Goal: Task Accomplishment & Management: Complete application form

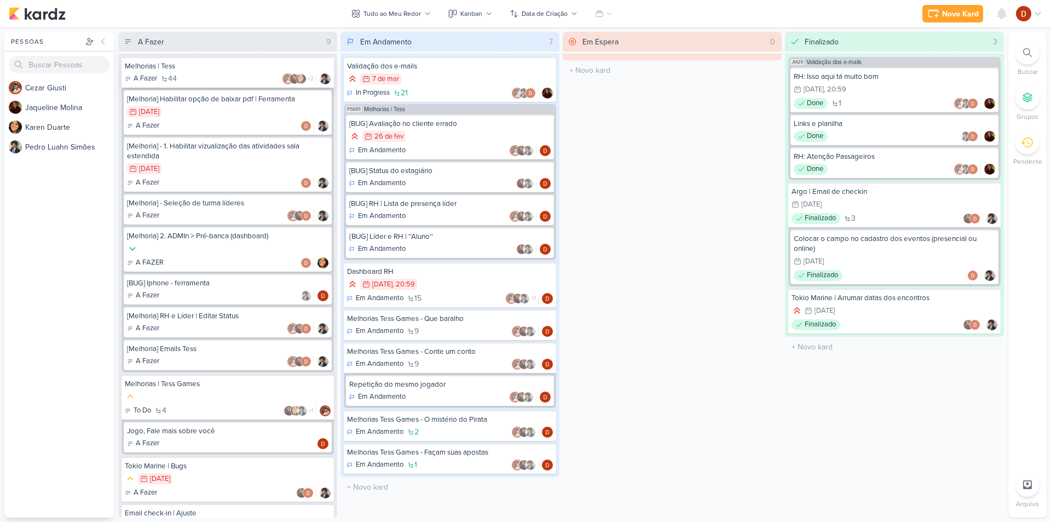
click at [199, 67] on div "Melhorias | Tess" at bounding box center [228, 66] width 206 height 10
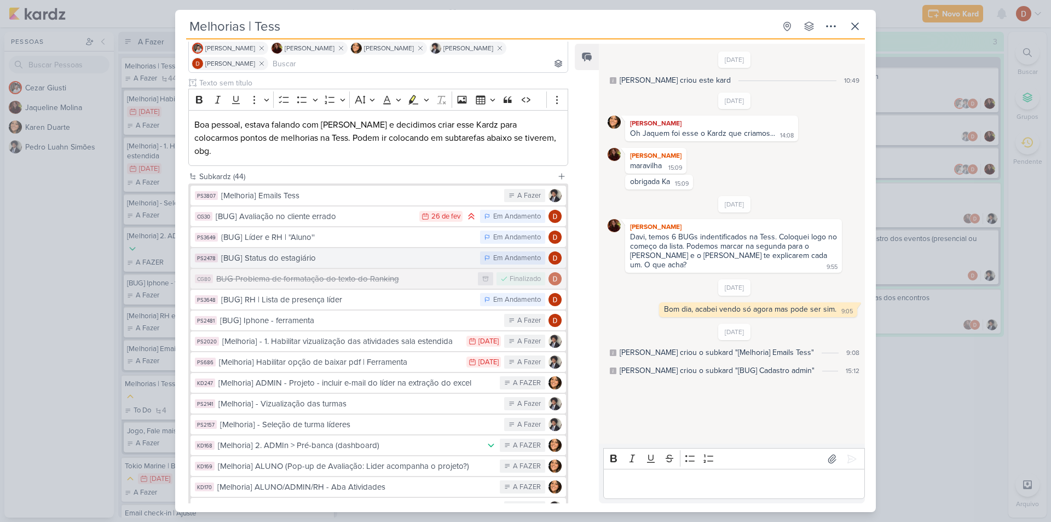
scroll to position [109, 0]
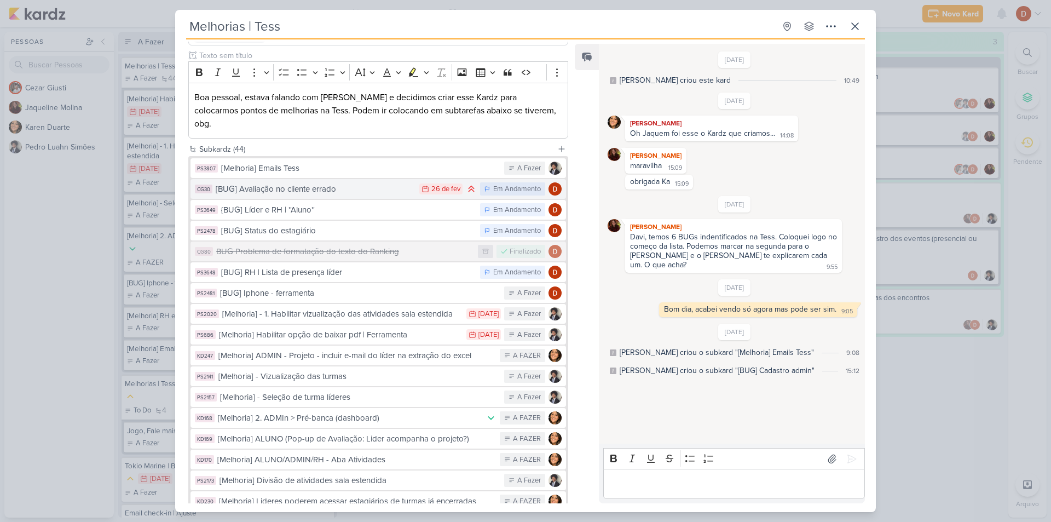
click at [320, 183] on div "[BUG] Avaliação no cliente errado" at bounding box center [315, 189] width 198 height 13
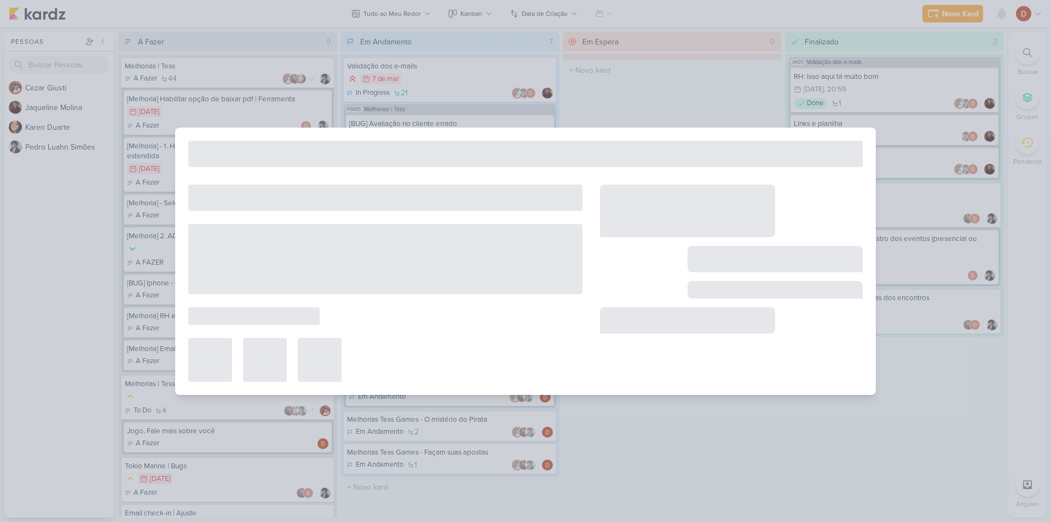
type input "[BUG] Avaliação no cliente errado"
type input "[DATE] 23:59"
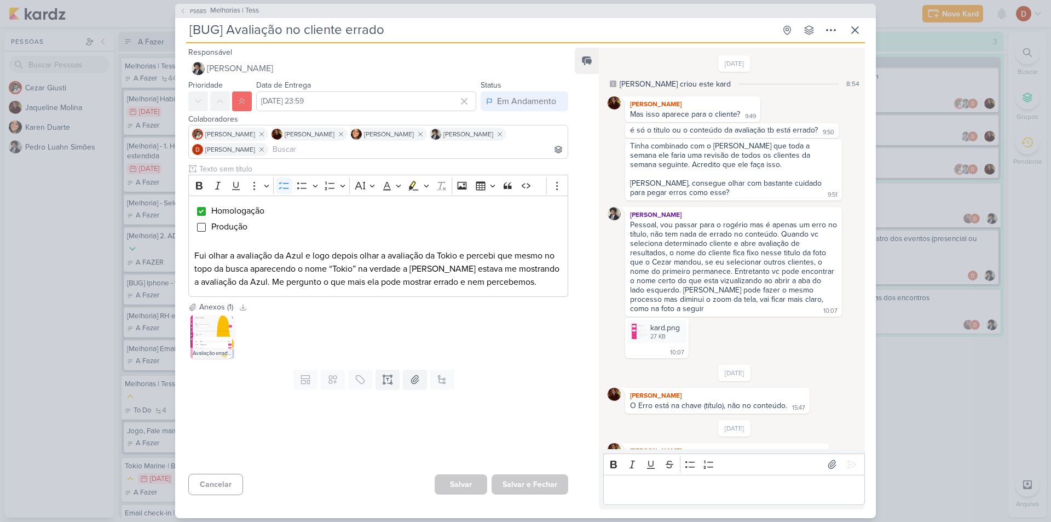
scroll to position [321, 0]
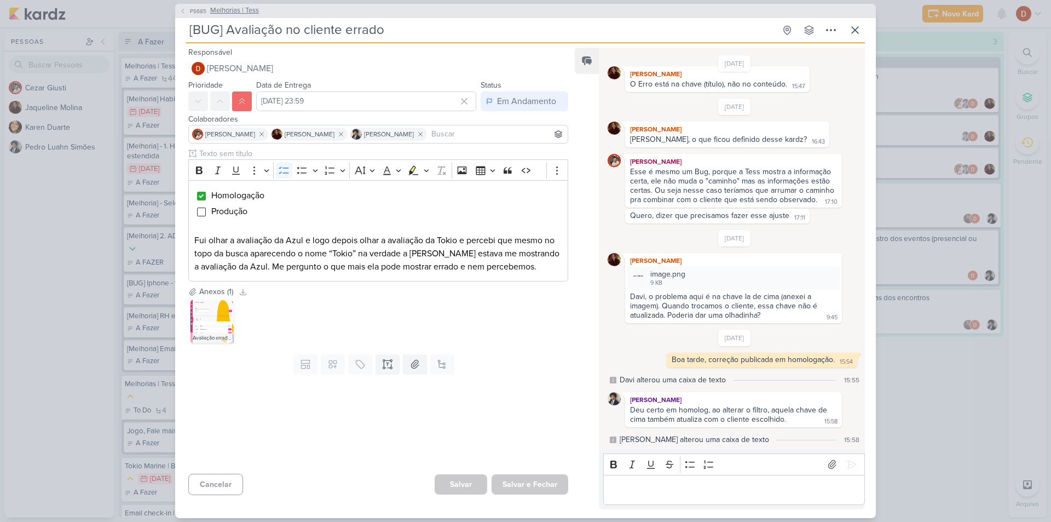
click at [186, 10] on button "PS685 Melhorias | Tess" at bounding box center [219, 10] width 79 height 11
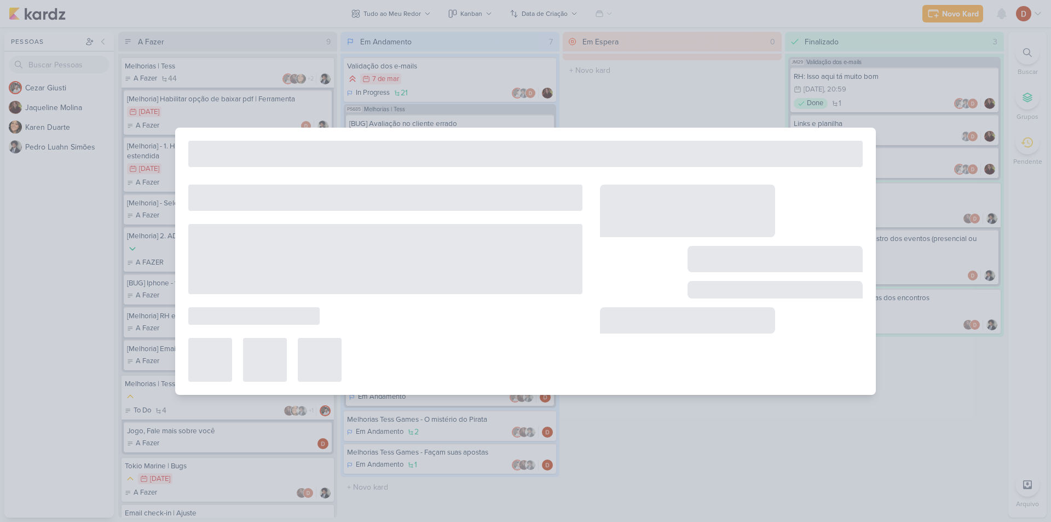
type input "Melhorias | Tess"
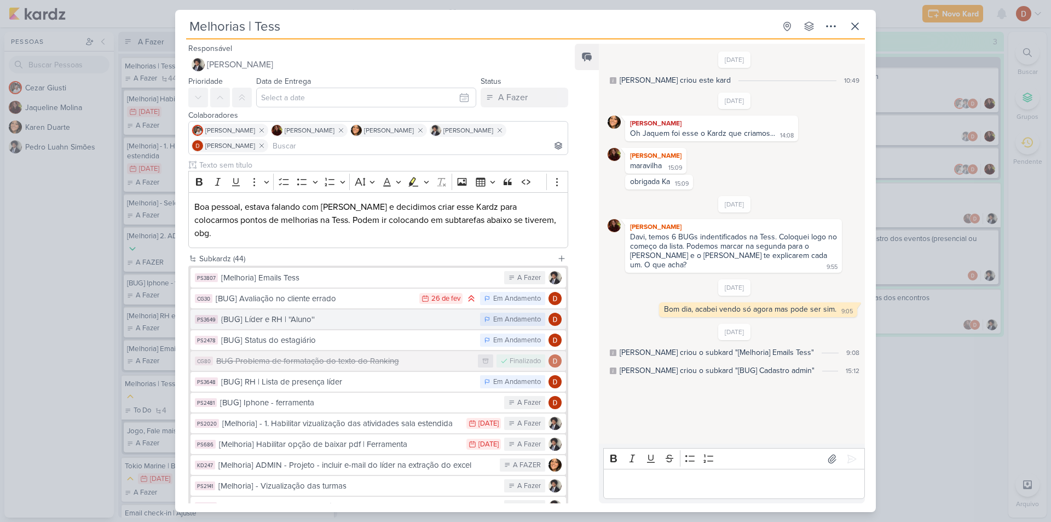
click at [306, 313] on div "{BUG] Líder e RH | ''Aluno''" at bounding box center [347, 319] width 253 height 13
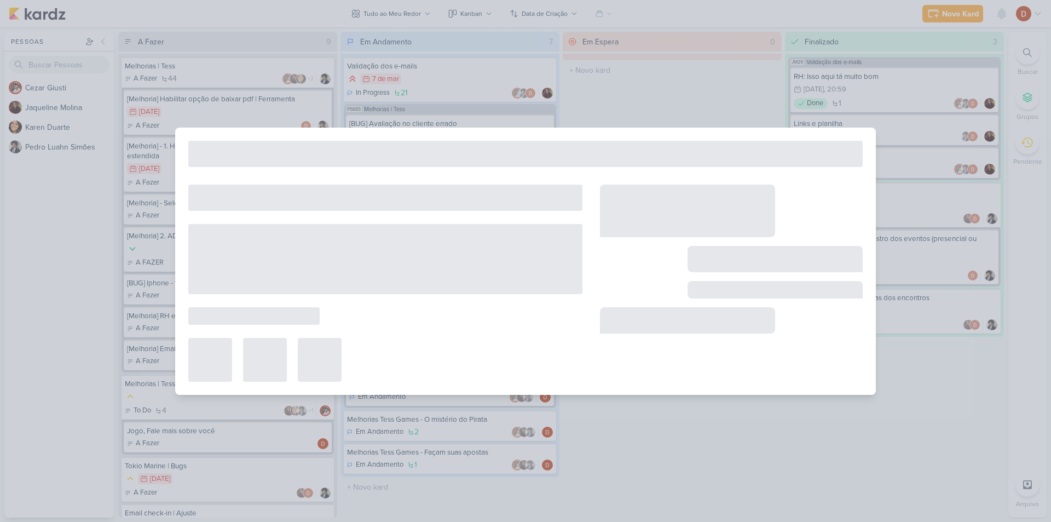
type input "{BUG] Líder e RH | ''Aluno''"
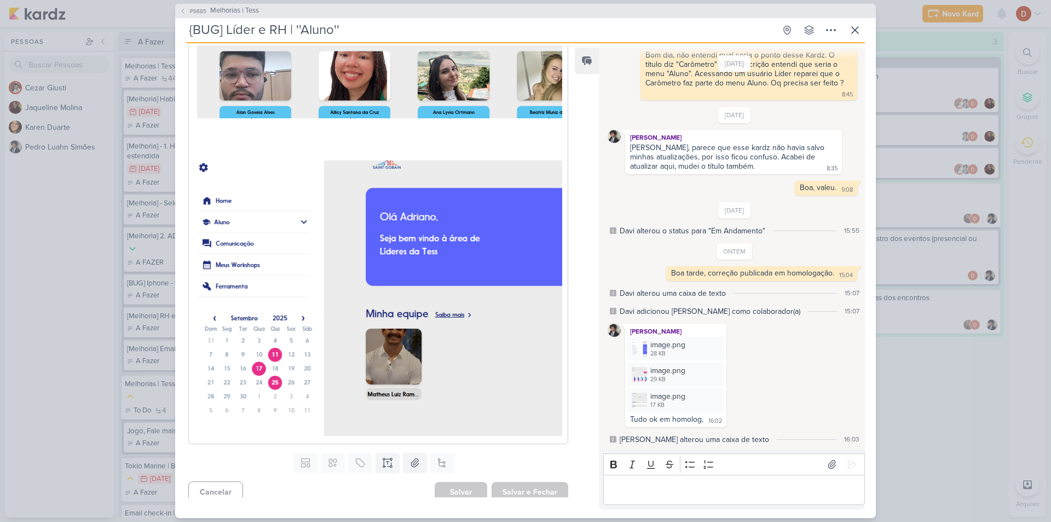
scroll to position [560, 0]
click at [196, 11] on span "PS685" at bounding box center [198, 11] width 20 height 8
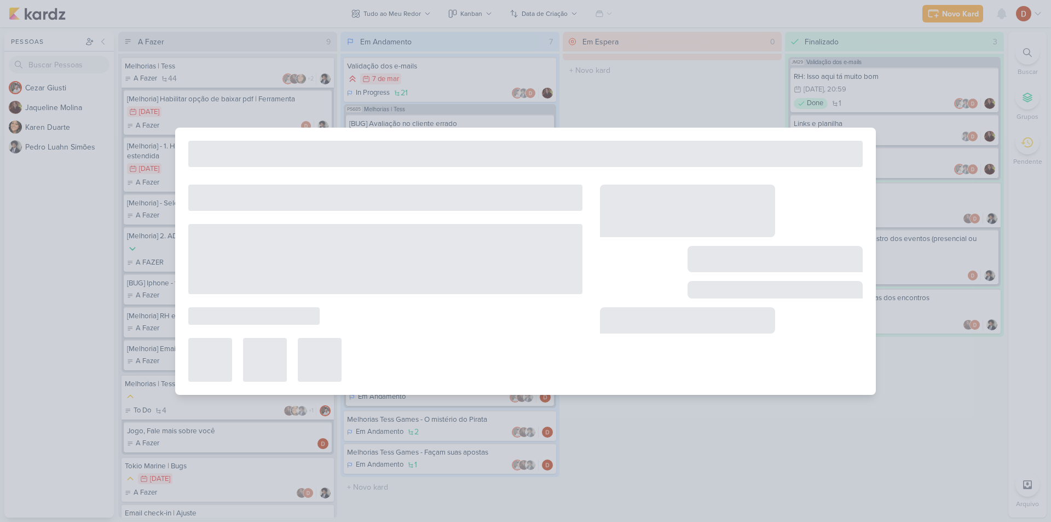
type input "Melhorias | Tess"
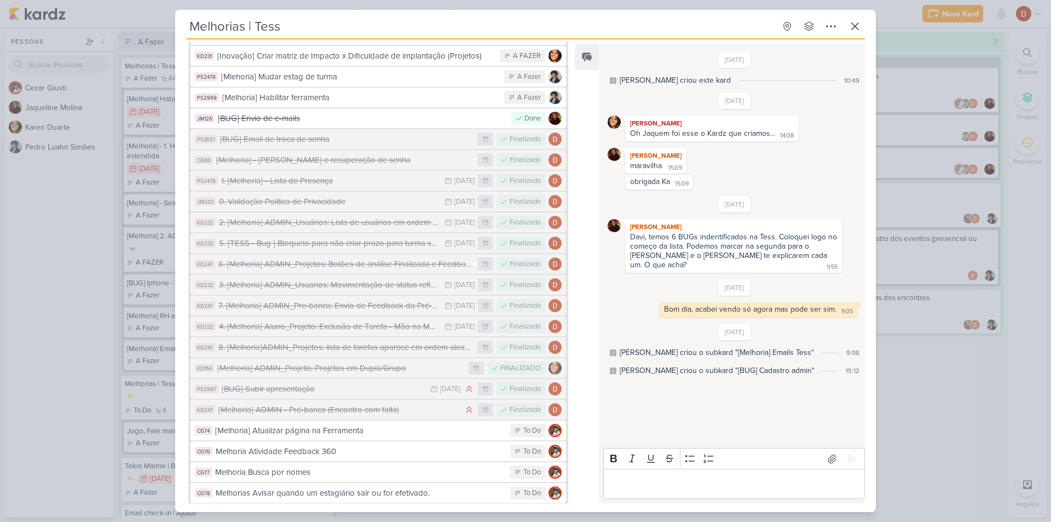
scroll to position [0, 0]
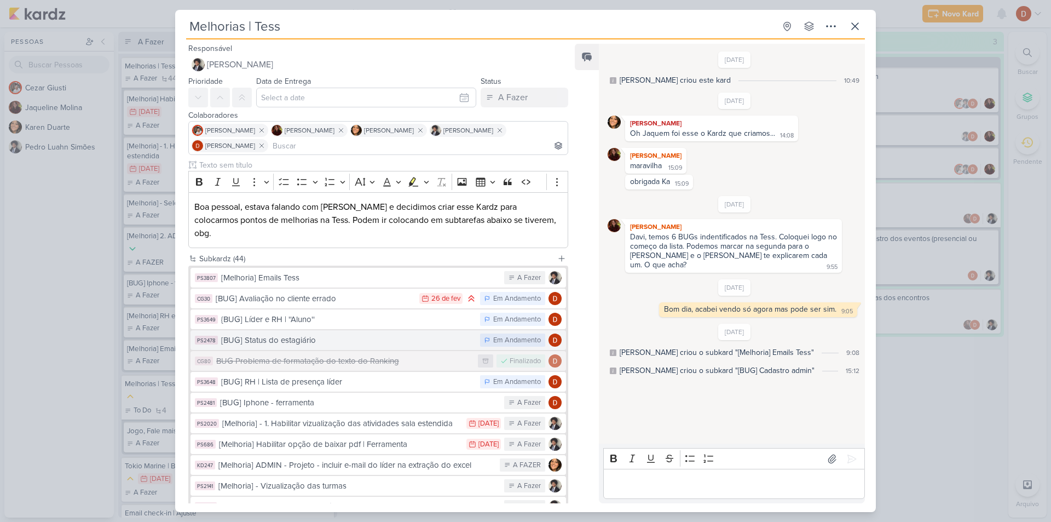
click at [311, 334] on div "[BUG] Status do estagiário" at bounding box center [347, 340] width 253 height 13
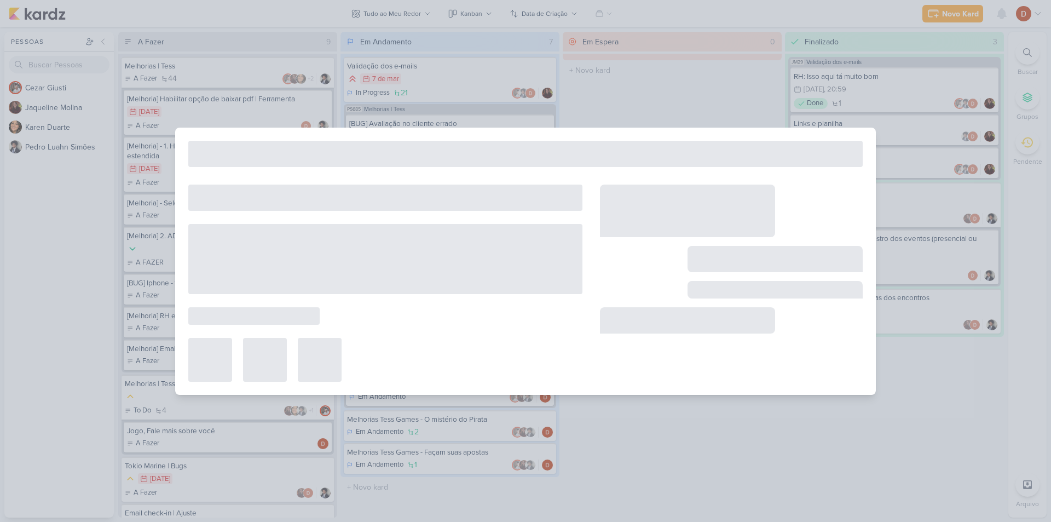
type input "[BUG] Status do estagiário"
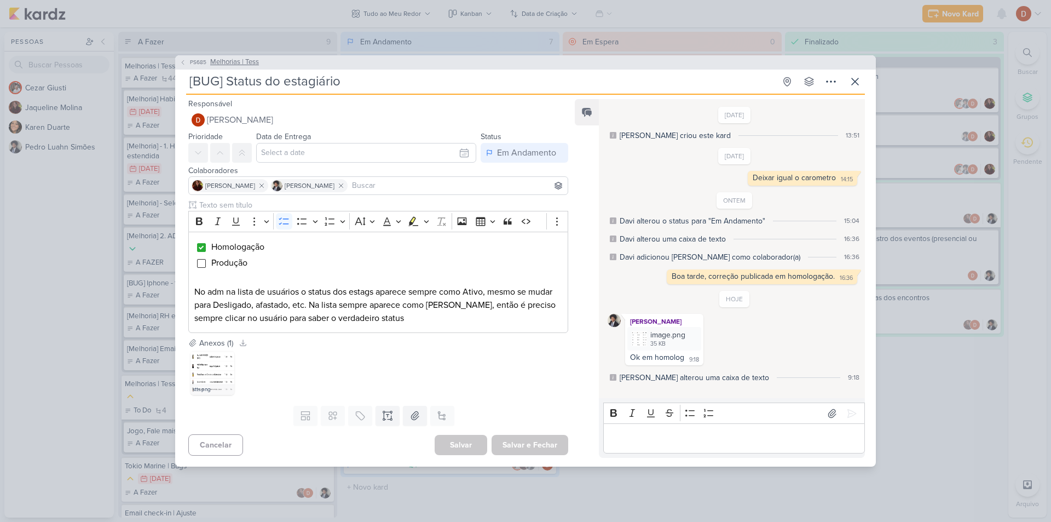
click at [180, 61] on icon at bounding box center [183, 62] width 7 height 7
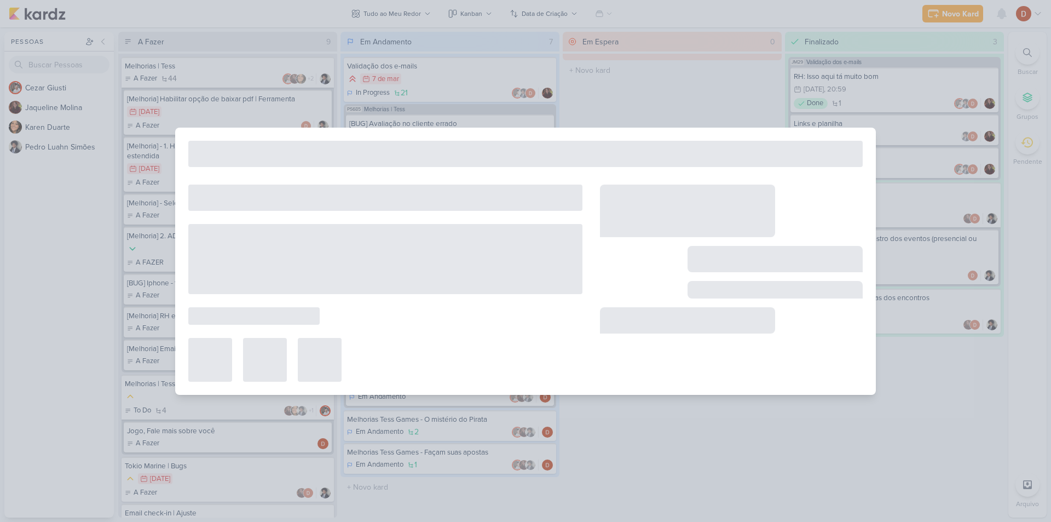
type input "Melhorias | Tess"
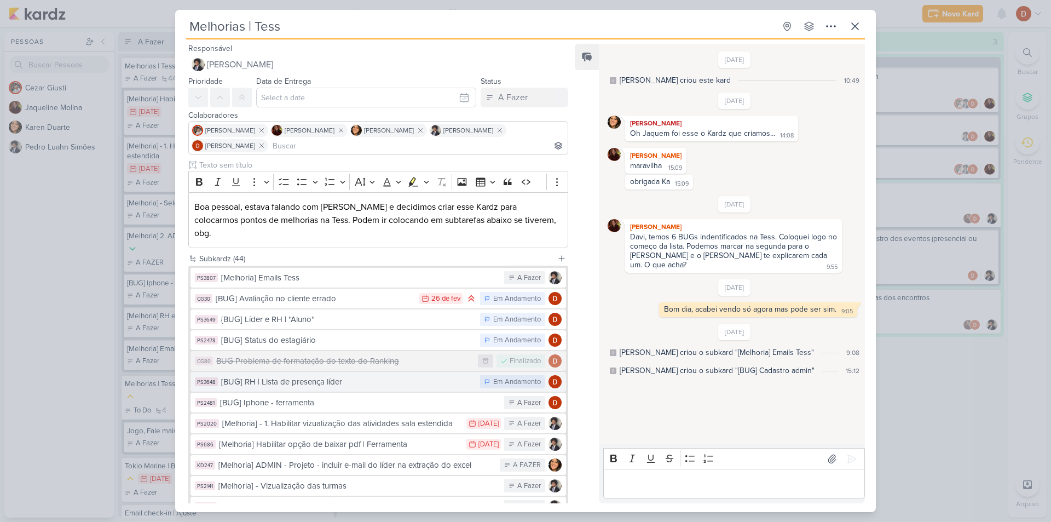
click at [368, 375] on div "[BUG] RH | Lista de presença líder" at bounding box center [347, 381] width 253 height 13
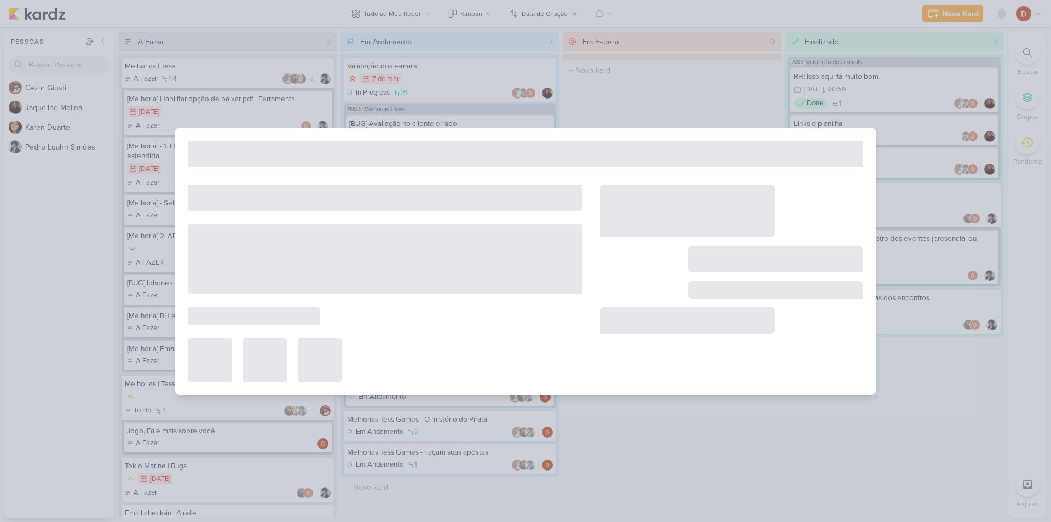
type input "[BUG] RH | Lista de presença líder"
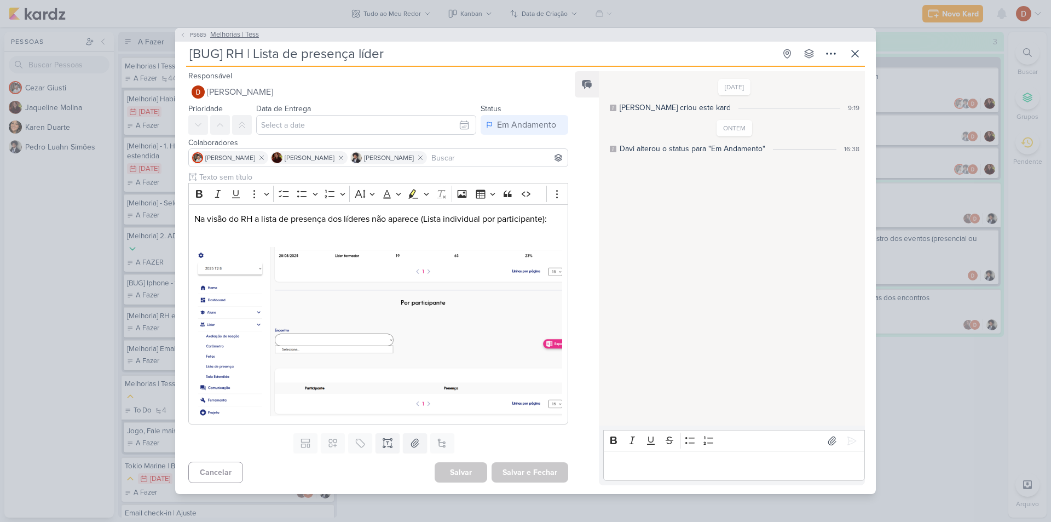
click at [198, 40] on button "PS685 Melhorias | Tess" at bounding box center [219, 35] width 79 height 11
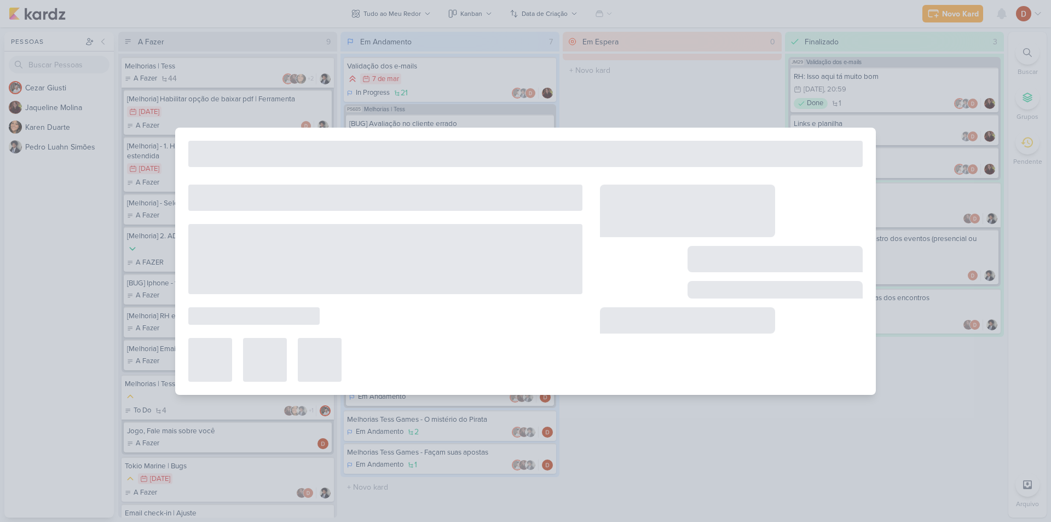
type input "Melhorias | Tess"
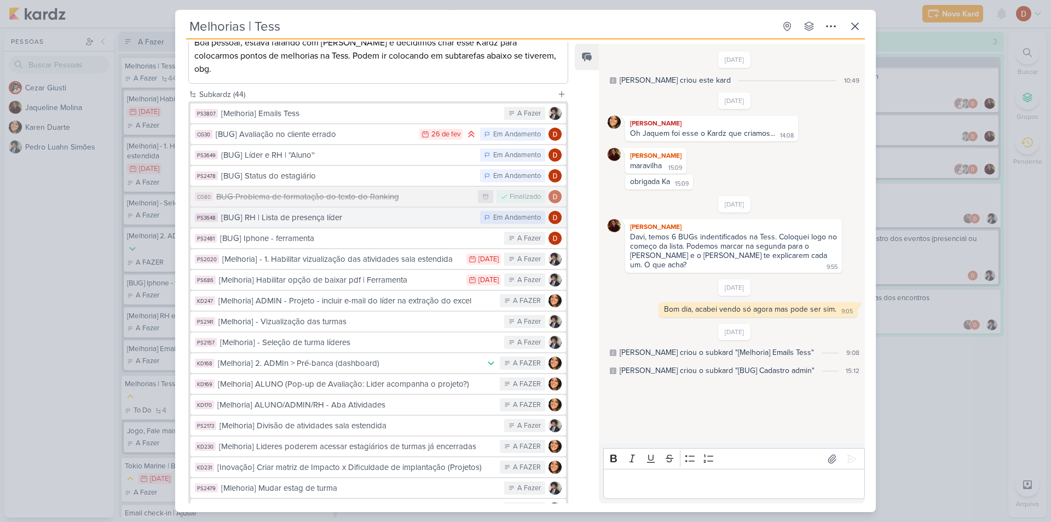
scroll to position [109, 0]
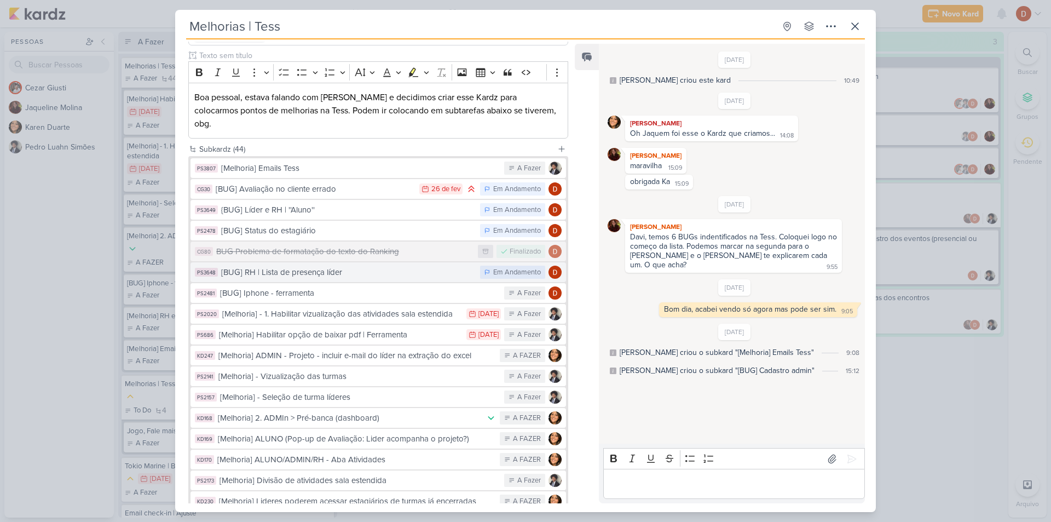
click at [333, 266] on div "[BUG] RH | Lista de presença líder" at bounding box center [347, 272] width 253 height 13
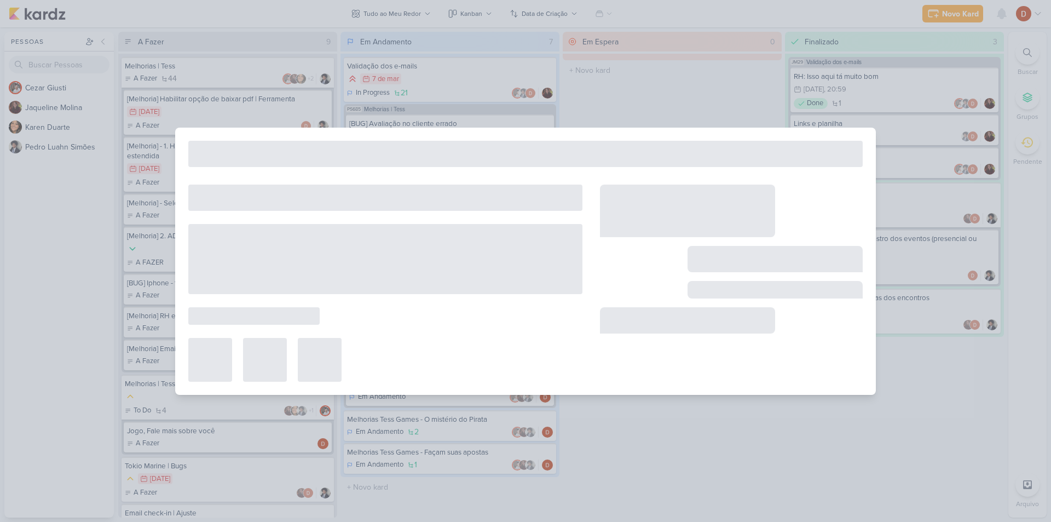
type input "[BUG] RH | Lista de presença líder"
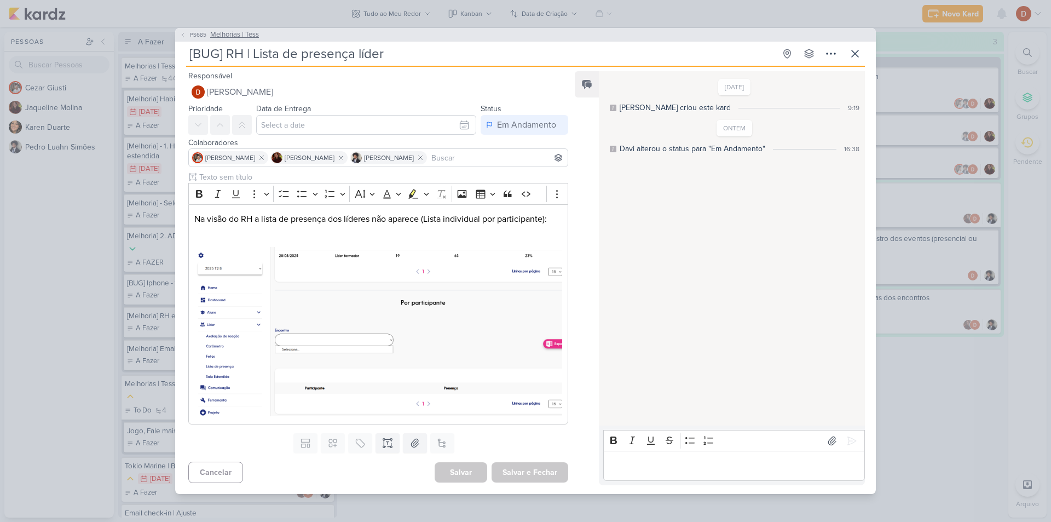
click at [196, 39] on span "PS685" at bounding box center [198, 35] width 20 height 8
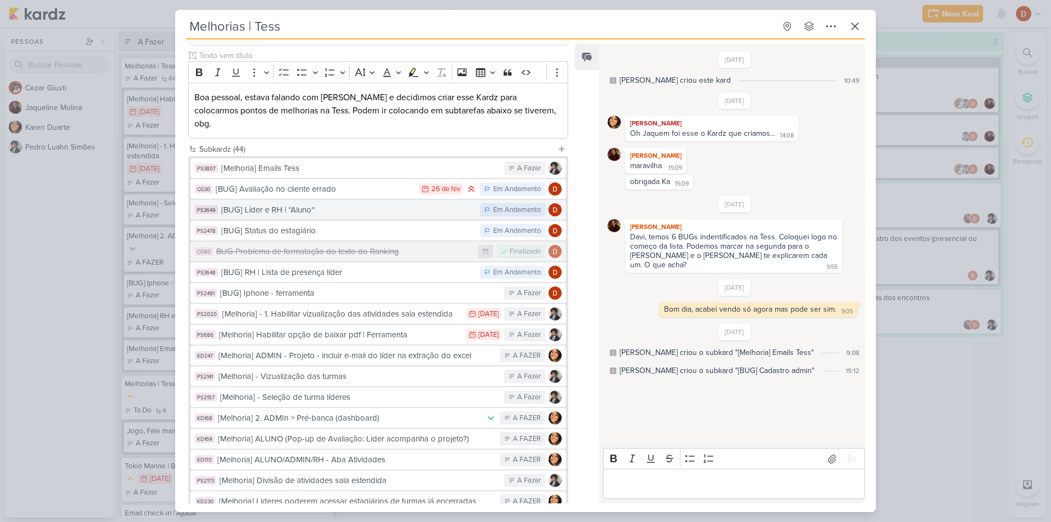
click at [342, 204] on div "{BUG] Líder e RH | ''Aluno''" at bounding box center [347, 210] width 253 height 13
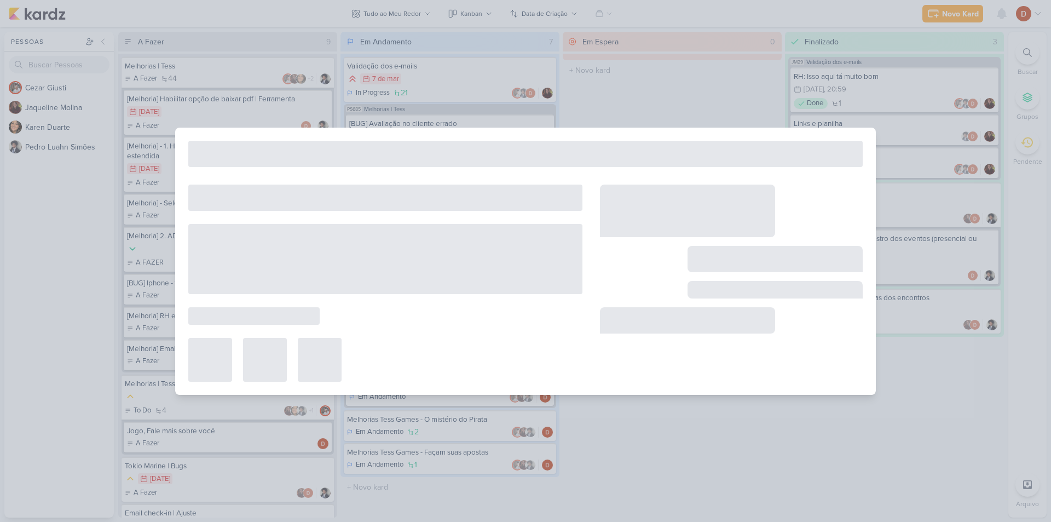
type input "{BUG] Líder e RH | ''Aluno''"
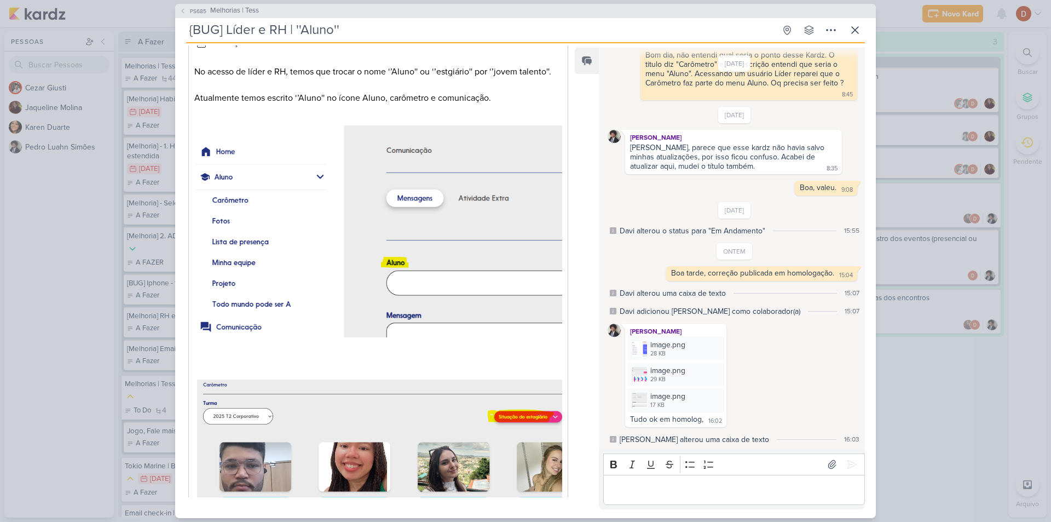
scroll to position [0, 0]
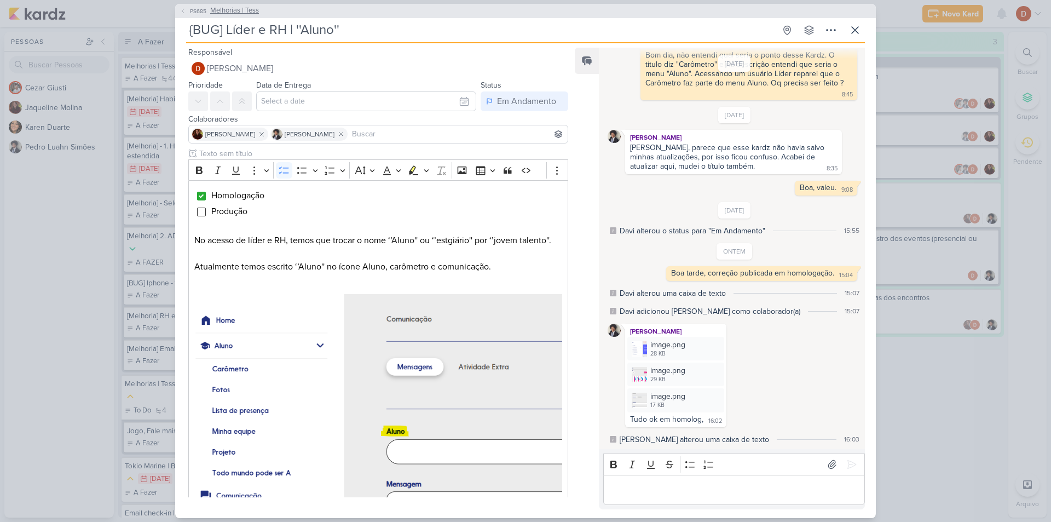
click at [185, 11] on icon at bounding box center [183, 11] width 7 height 7
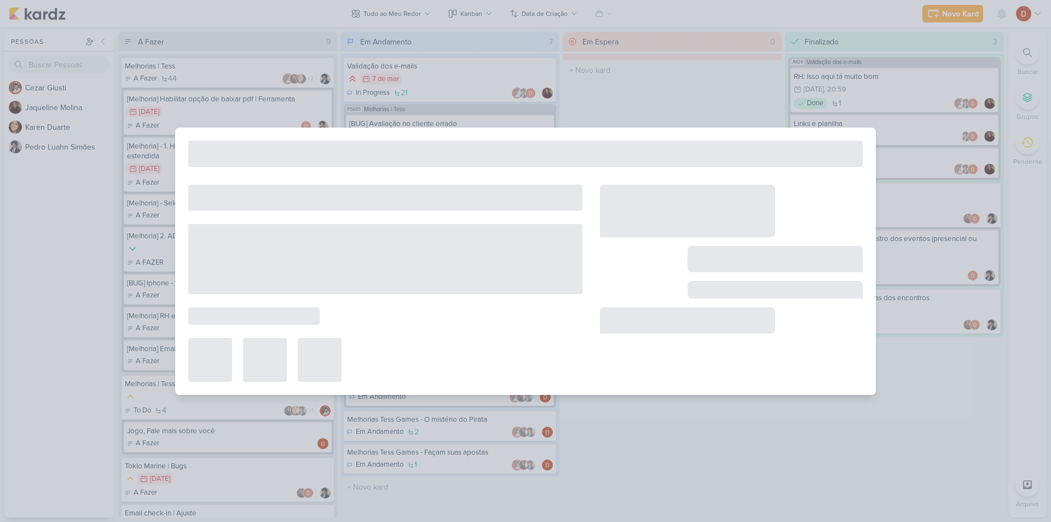
type input "Melhorias | Tess"
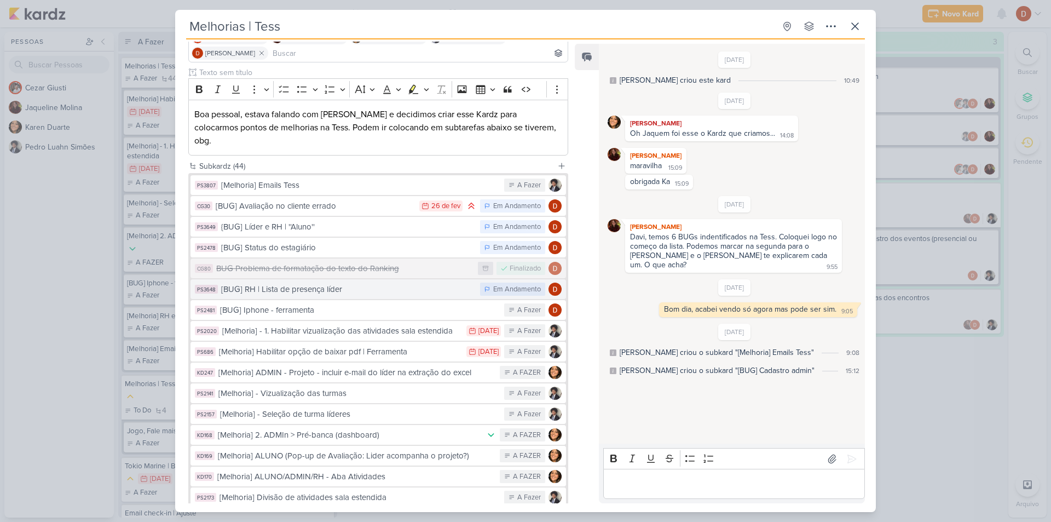
scroll to position [109, 0]
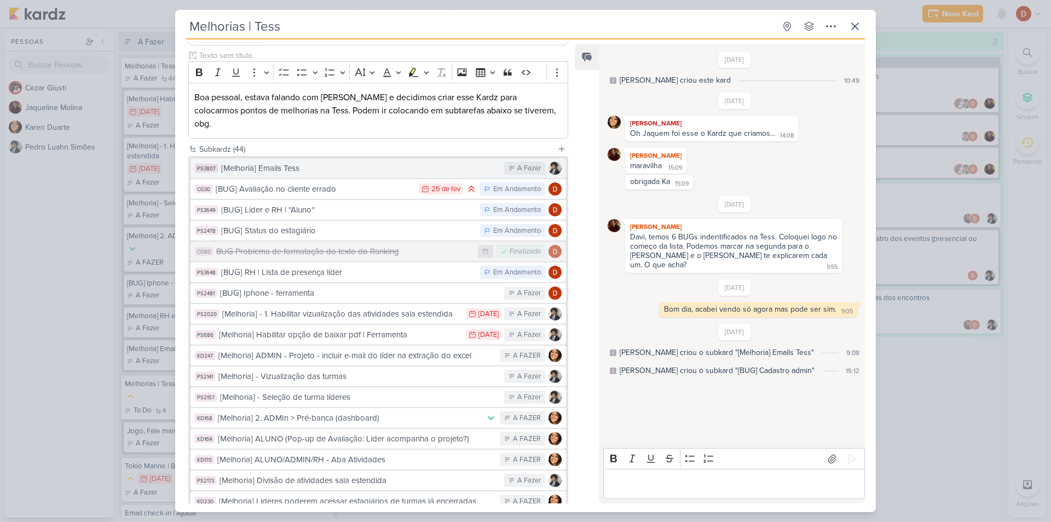
click at [305, 162] on div "[Melhoria] Emails Tess" at bounding box center [359, 168] width 277 height 13
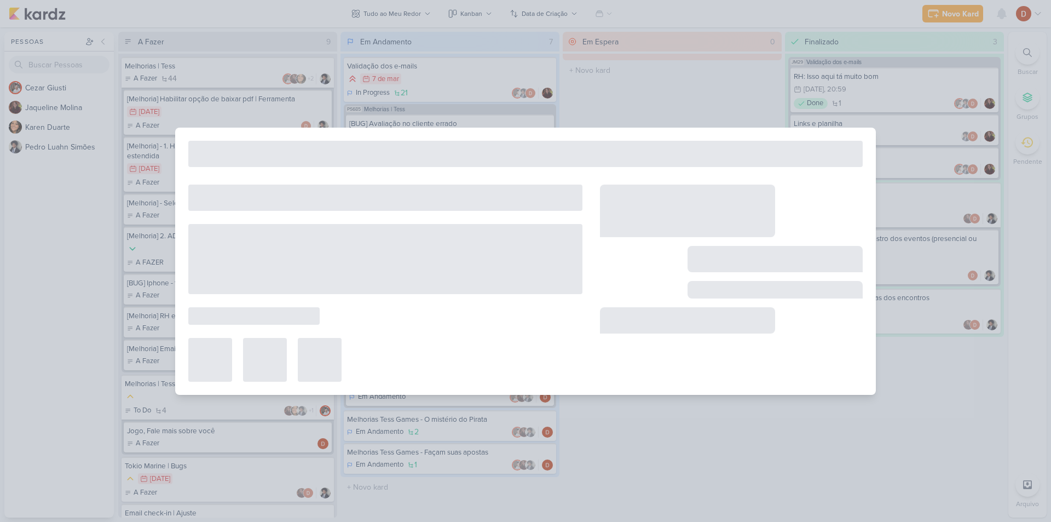
type input "[Melhoria] Emails Tess"
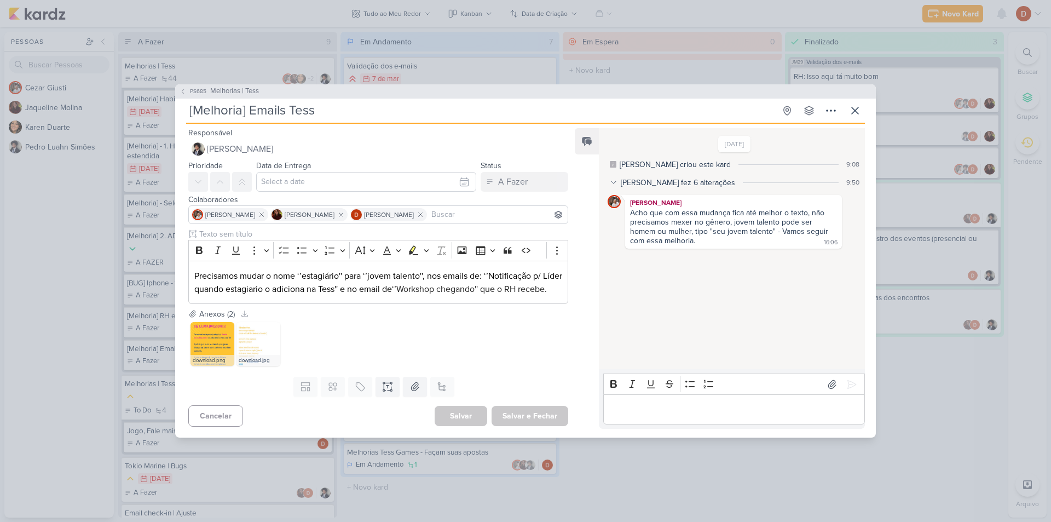
click at [190, 84] on div "PS685 Melhorias | Tess" at bounding box center [525, 91] width 701 height 14
click at [194, 101] on input "[Melhoria] Emails Tess" at bounding box center [480, 111] width 589 height 20
click at [193, 89] on span "PS685" at bounding box center [198, 91] width 20 height 8
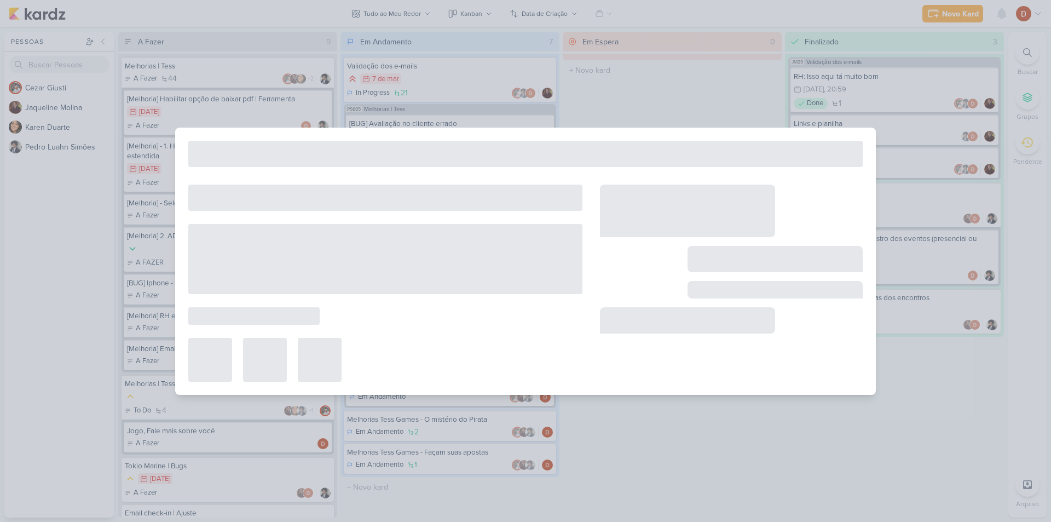
type input "Melhorias | Tess"
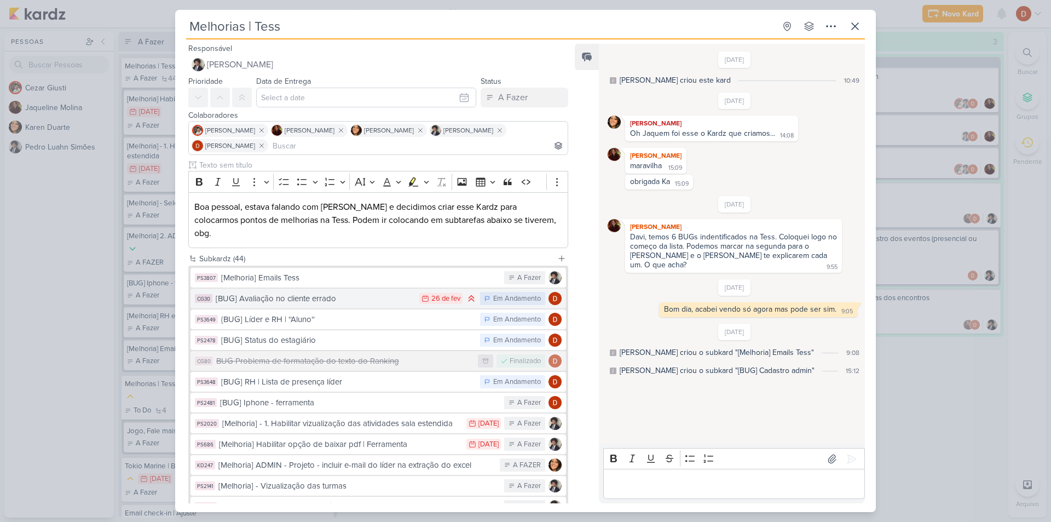
click at [268, 294] on button "CG30 [BUG] Avaliação no cliente errado 26/2 [DATE] Em Andamento" at bounding box center [377, 298] width 375 height 20
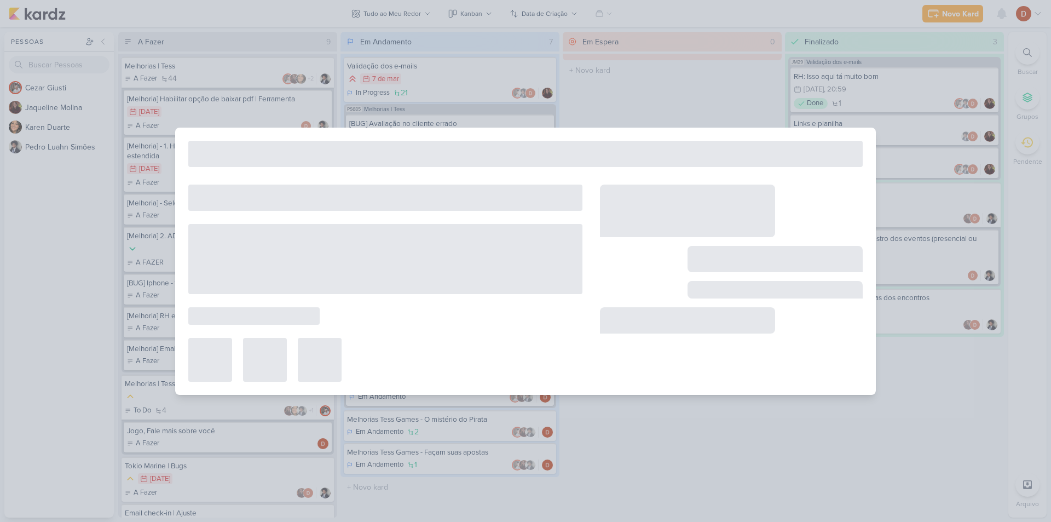
type input "[BUG] Avaliação no cliente errado"
type input "[DATE] 23:59"
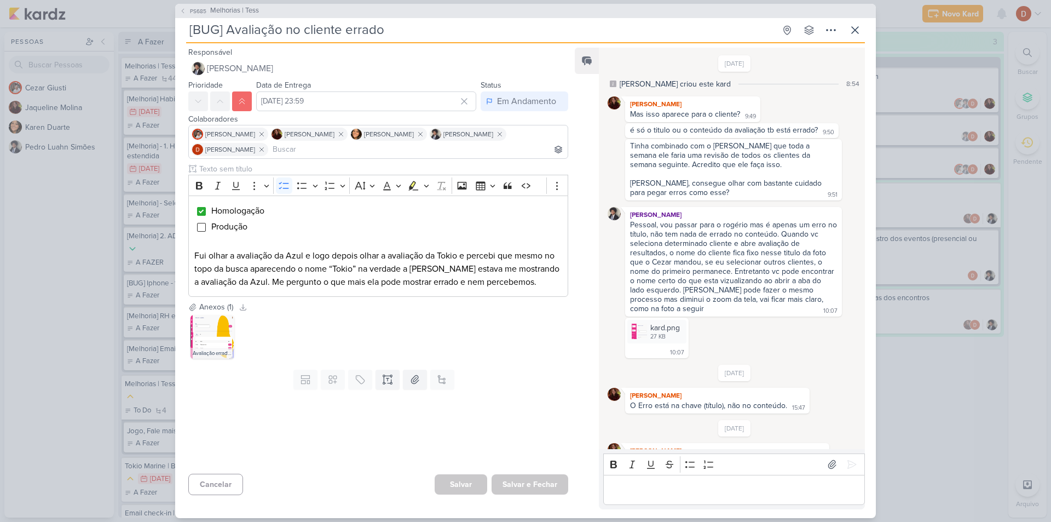
scroll to position [321, 0]
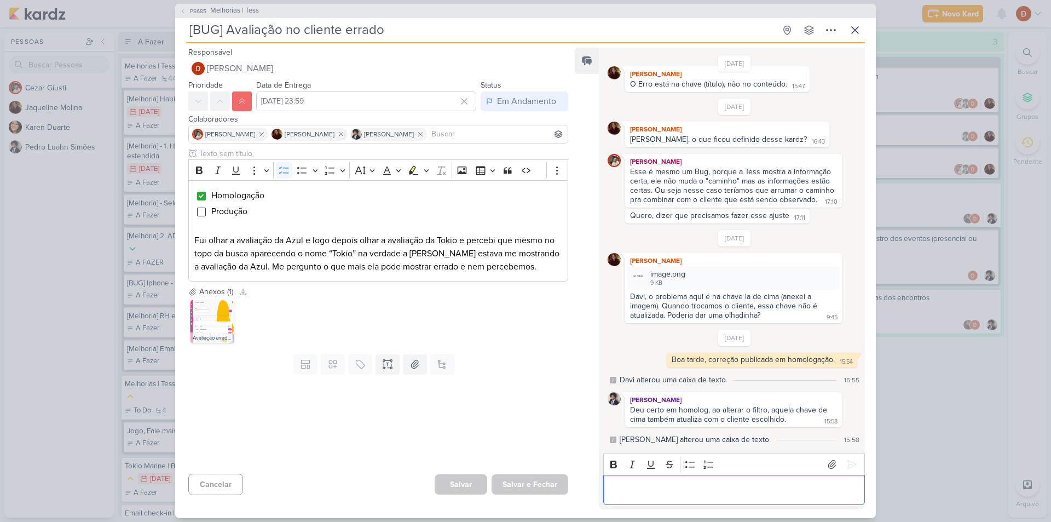
click at [652, 482] on div "Editor editing area: main" at bounding box center [734, 490] width 262 height 30
click at [848, 470] on button at bounding box center [852, 464] width 18 height 18
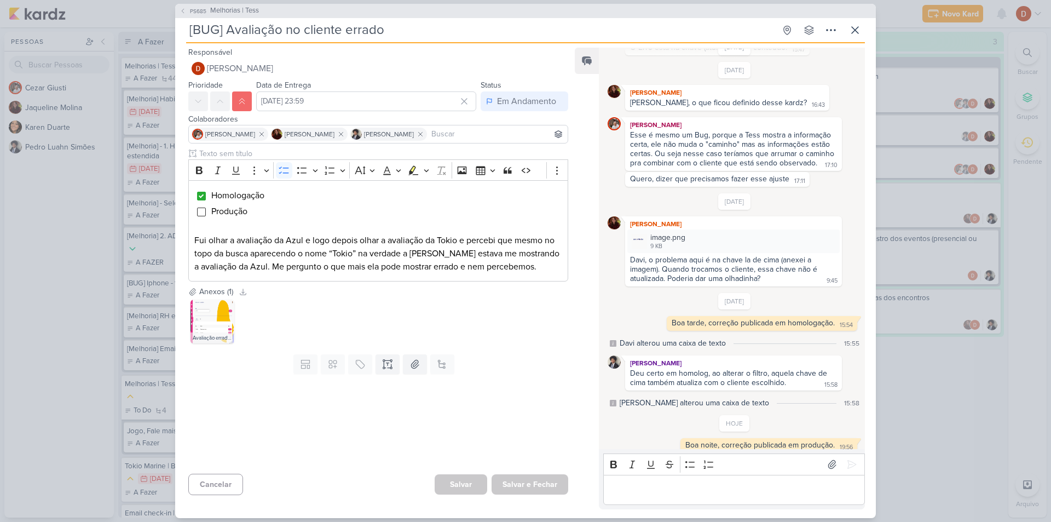
scroll to position [366, 0]
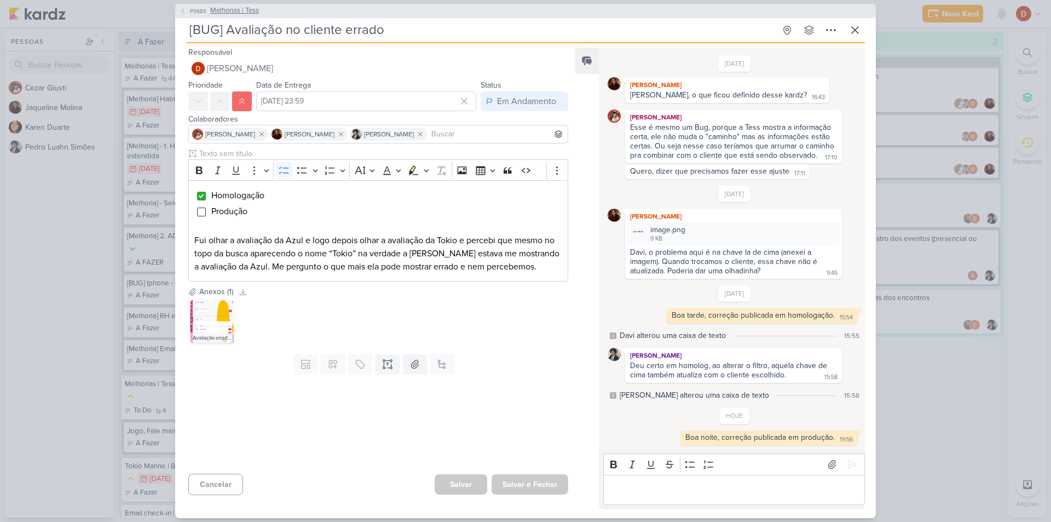
click at [188, 7] on button "PS685 Melhorias | Tess" at bounding box center [219, 10] width 79 height 11
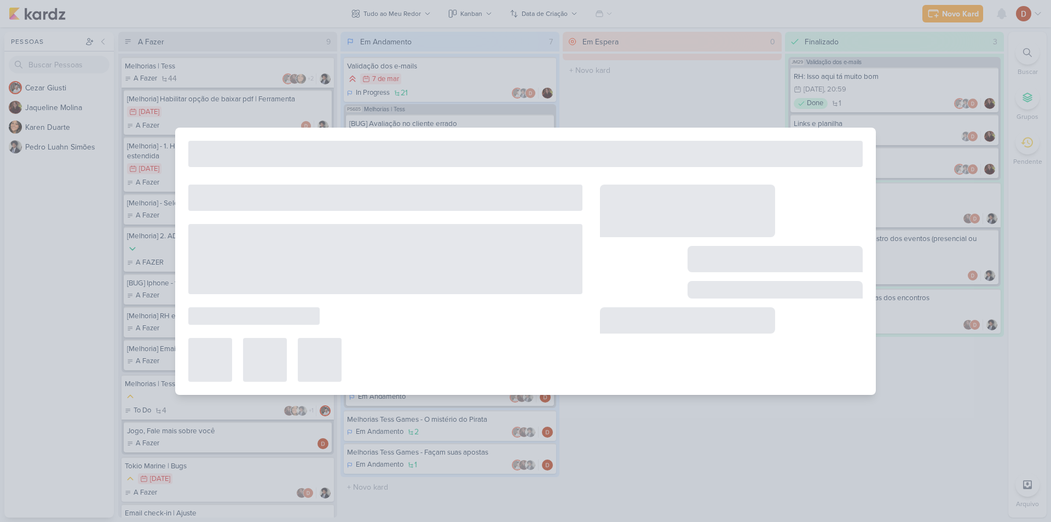
type input "Melhorias | Tess"
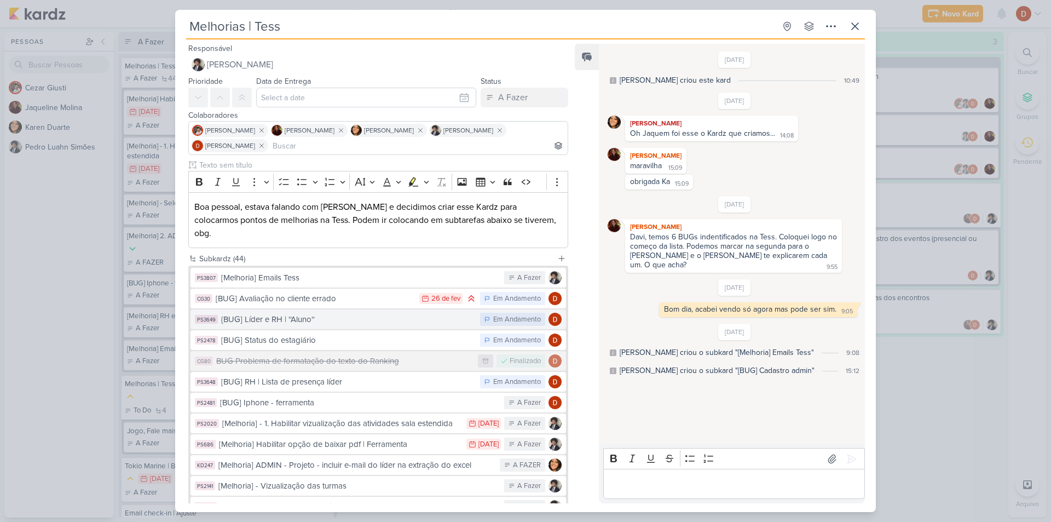
click at [297, 313] on div "{BUG] Líder e RH | ''Aluno''" at bounding box center [347, 319] width 253 height 13
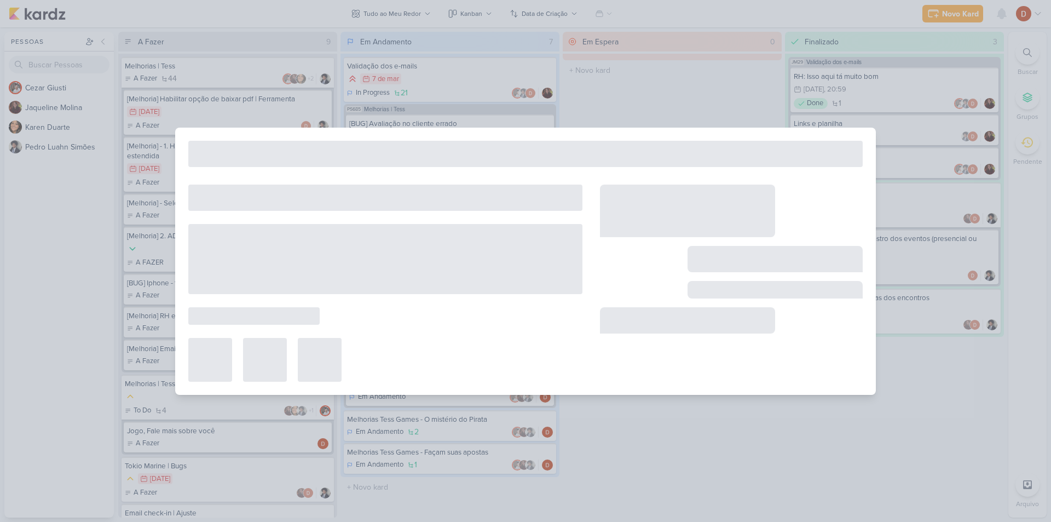
type input "{BUG] Líder e RH | ''Aluno''"
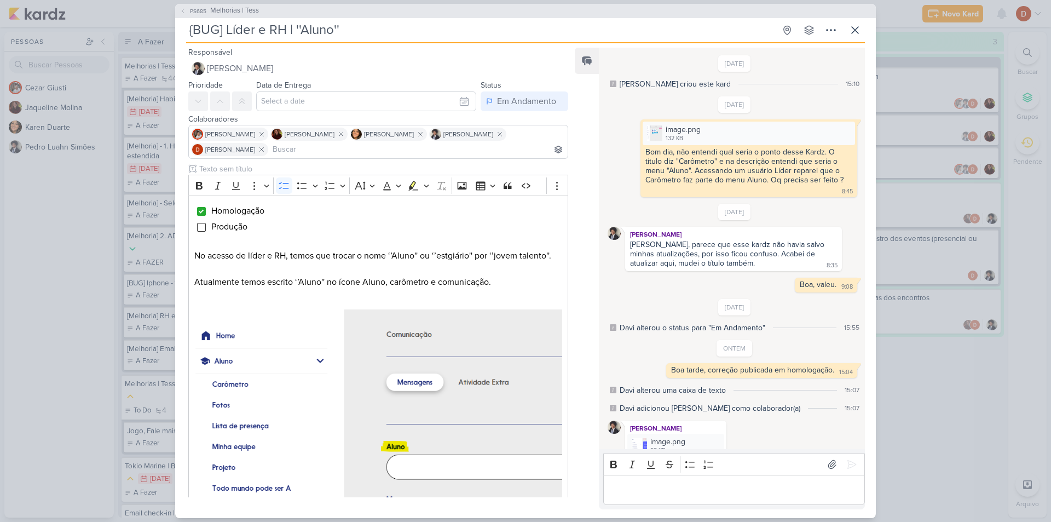
scroll to position [97, 0]
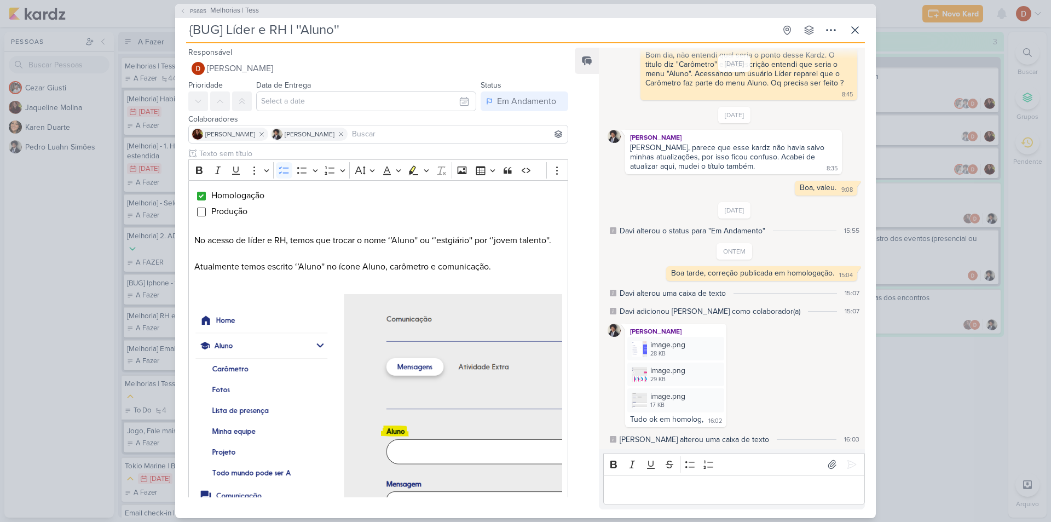
click at [650, 488] on p "Editor editing area: main" at bounding box center [734, 489] width 250 height 13
click at [848, 464] on icon at bounding box center [851, 464] width 11 height 11
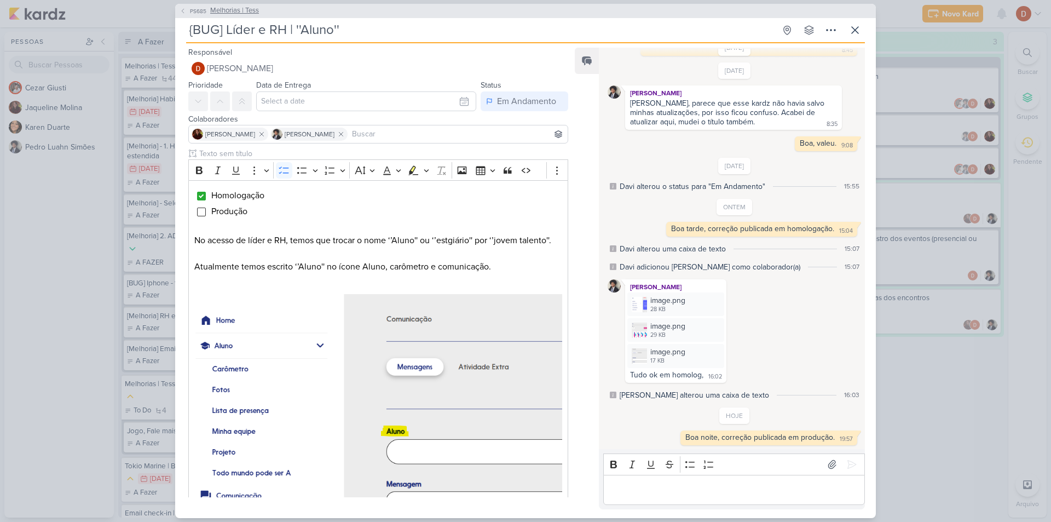
click at [203, 9] on span "PS685" at bounding box center [198, 11] width 20 height 8
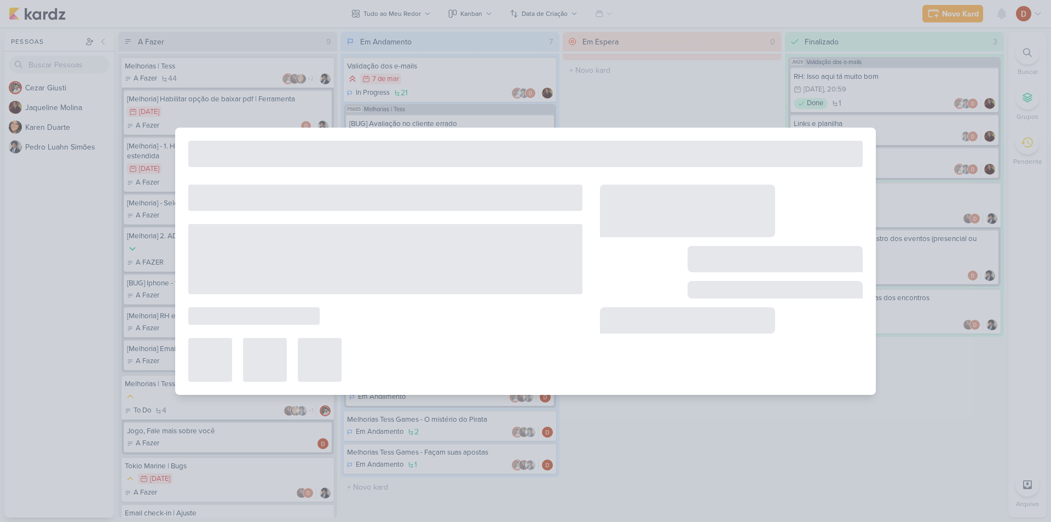
type input "Melhorias | Tess"
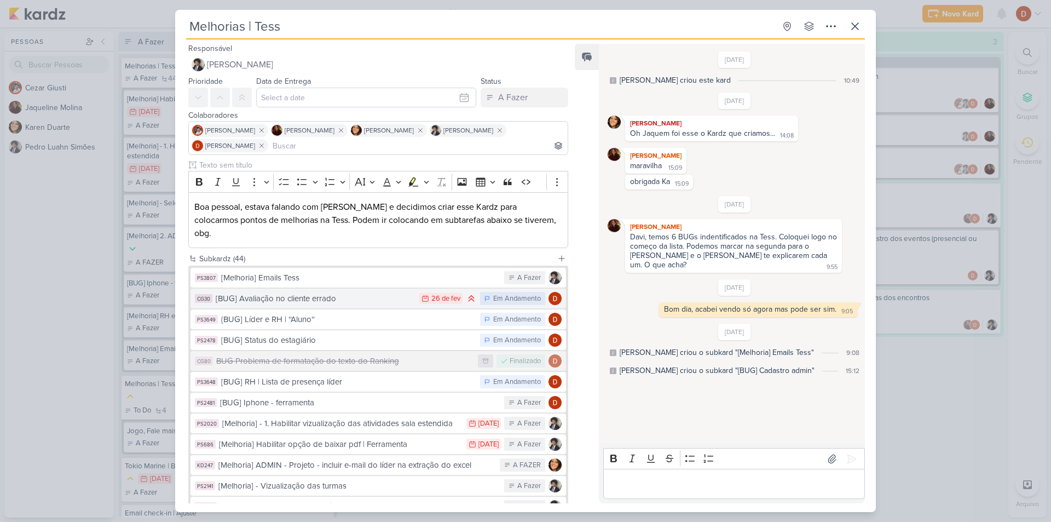
click at [283, 292] on div "[BUG] Avaliação no cliente errado" at bounding box center [315, 298] width 198 height 13
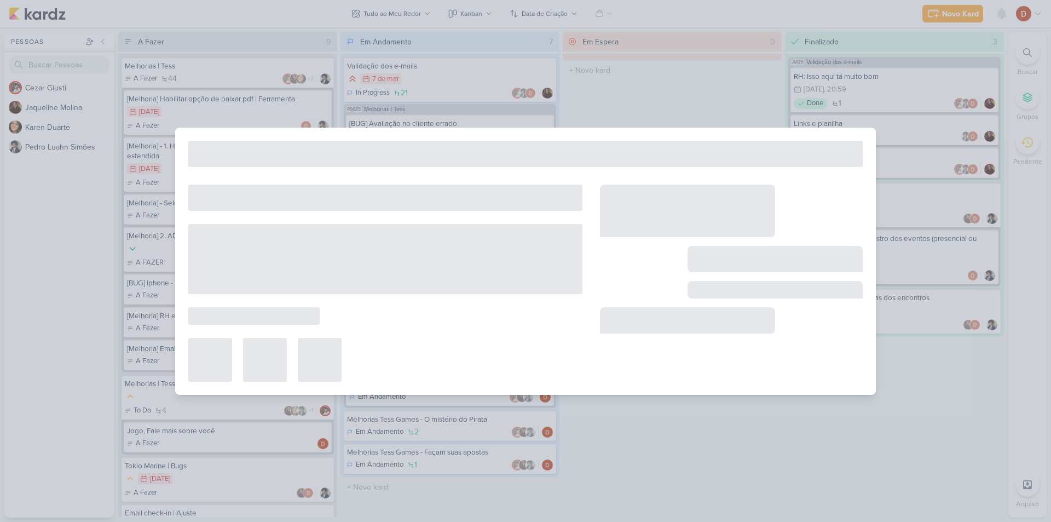
type input "[BUG] Avaliação no cliente errado"
type input "[DATE] 23:59"
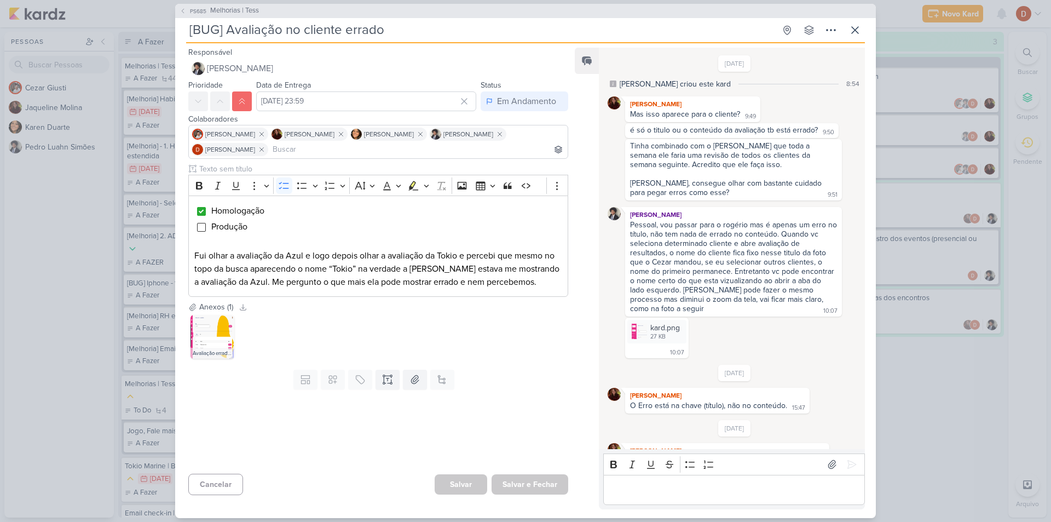
scroll to position [366, 0]
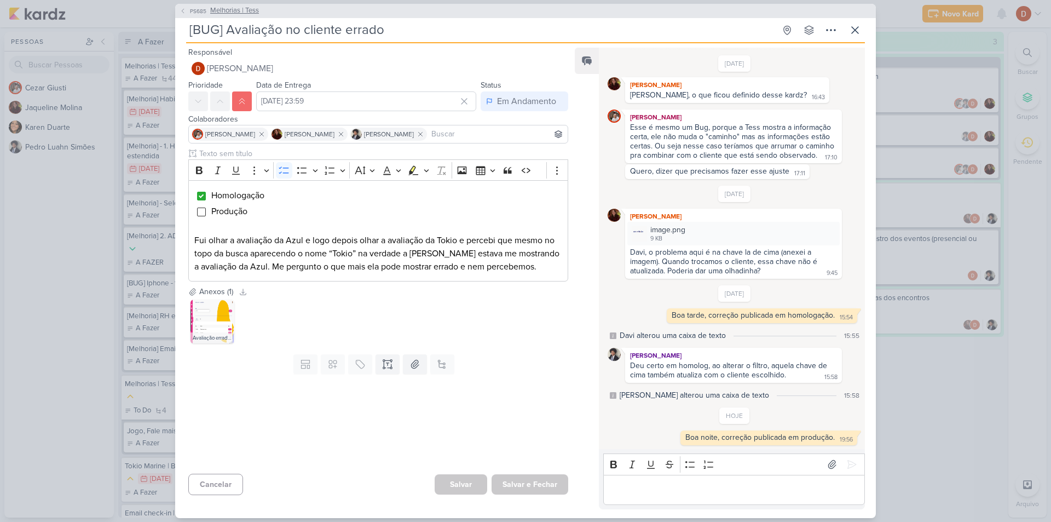
click at [188, 15] on button "PS685 Melhorias | Tess" at bounding box center [219, 10] width 79 height 11
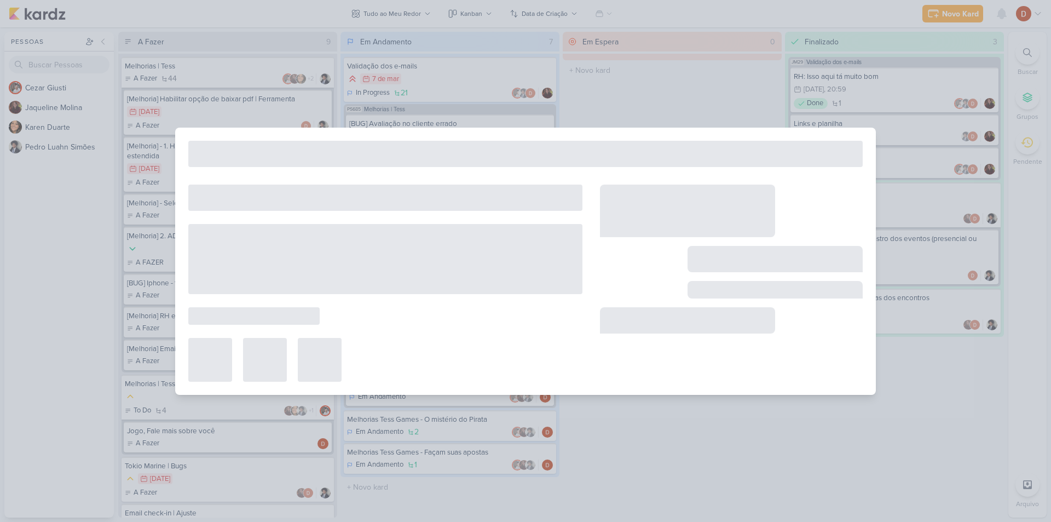
type input "Melhorias | Tess"
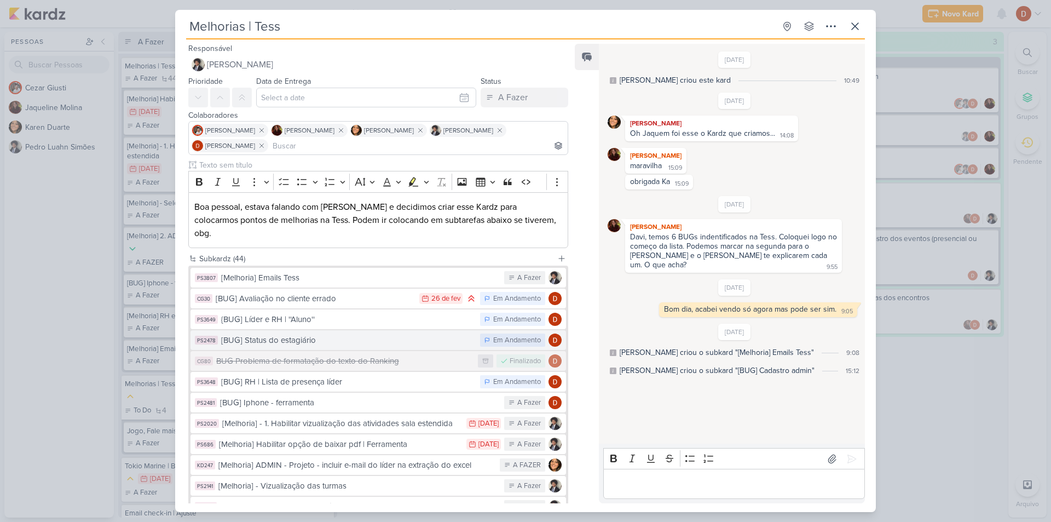
click at [245, 334] on div "[BUG] Status do estagiário" at bounding box center [347, 340] width 253 height 13
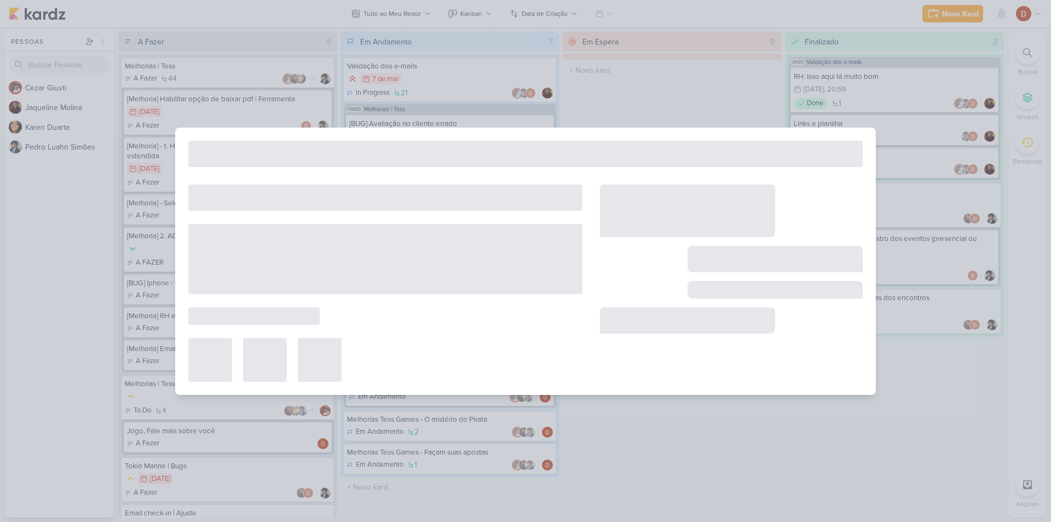
type input "[BUG] Status do estagiário"
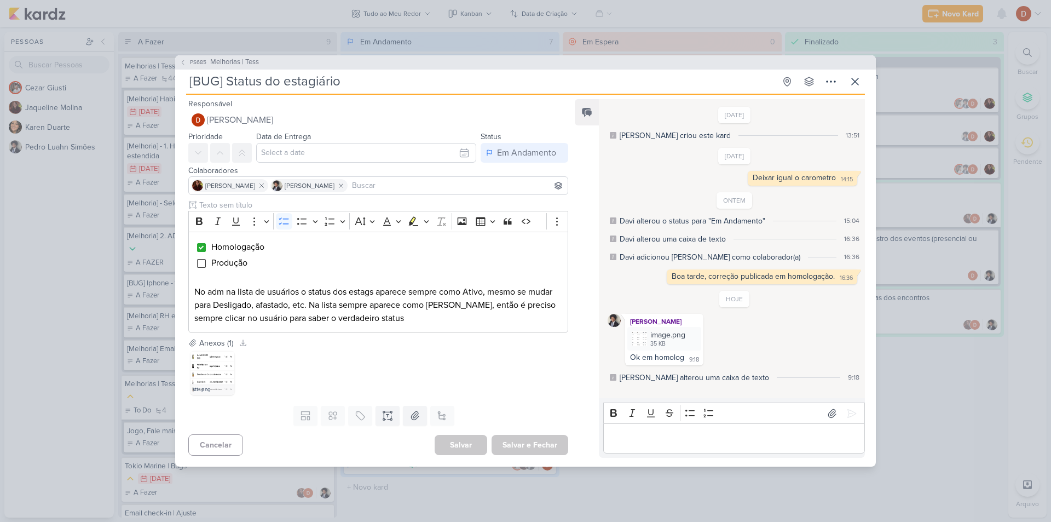
click at [642, 447] on div "Editor editing area: main" at bounding box center [734, 438] width 262 height 30
click at [852, 417] on icon at bounding box center [851, 413] width 11 height 11
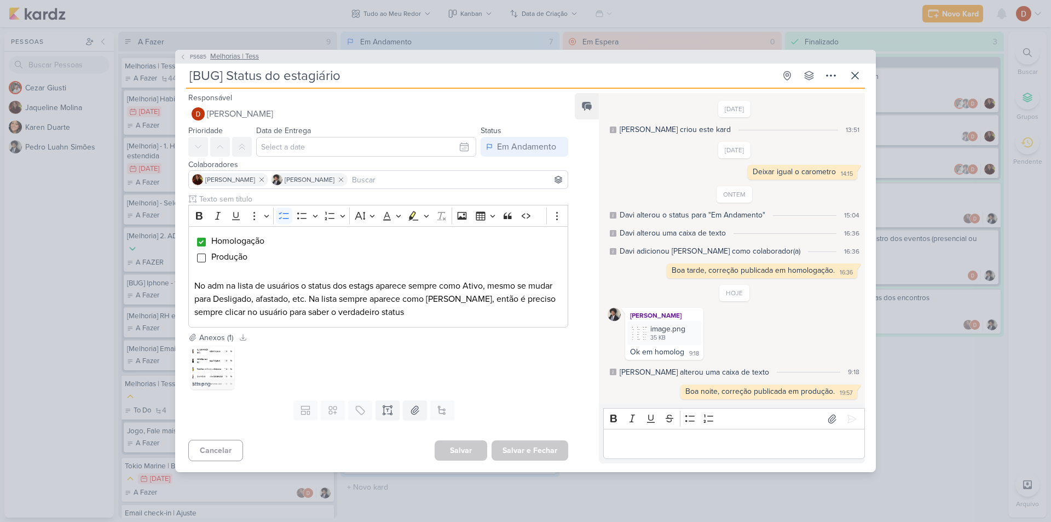
click at [183, 53] on button "PS685 Melhorias | Tess" at bounding box center [219, 56] width 79 height 11
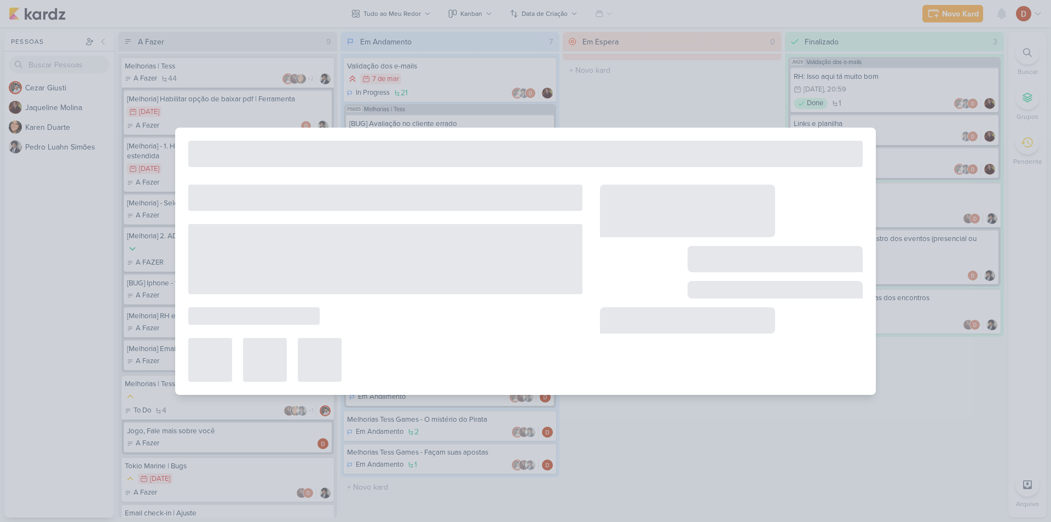
type input "Melhorias | Tess"
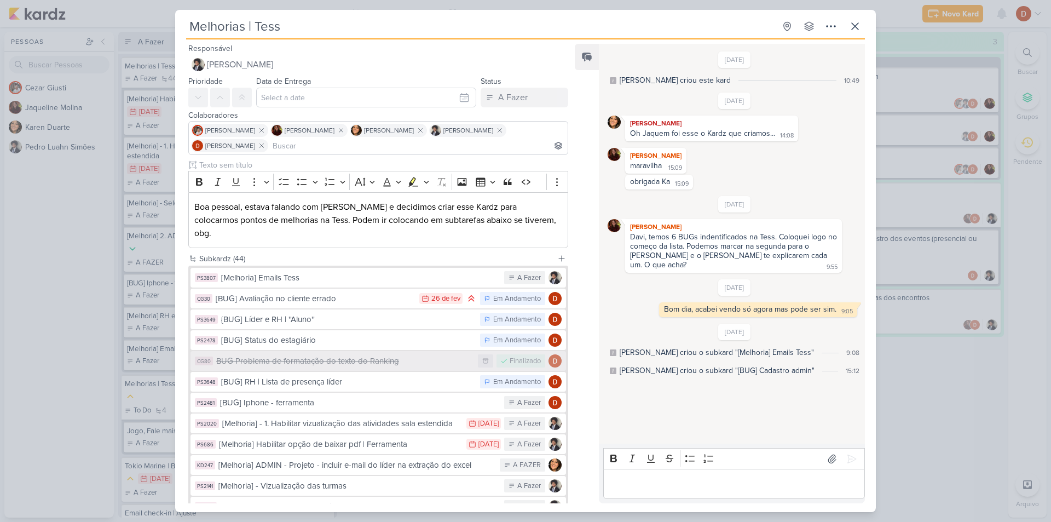
scroll to position [55, 0]
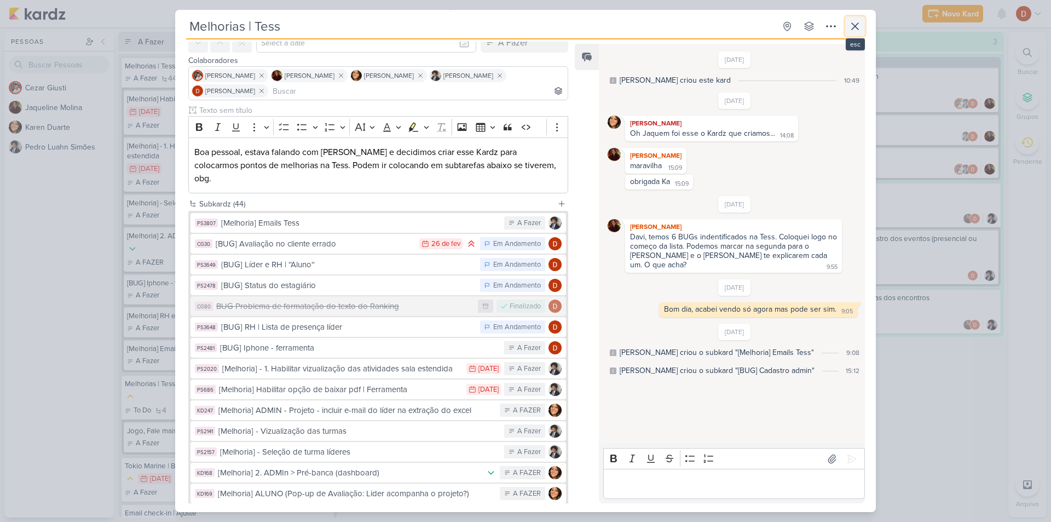
click at [853, 27] on icon at bounding box center [854, 26] width 13 height 13
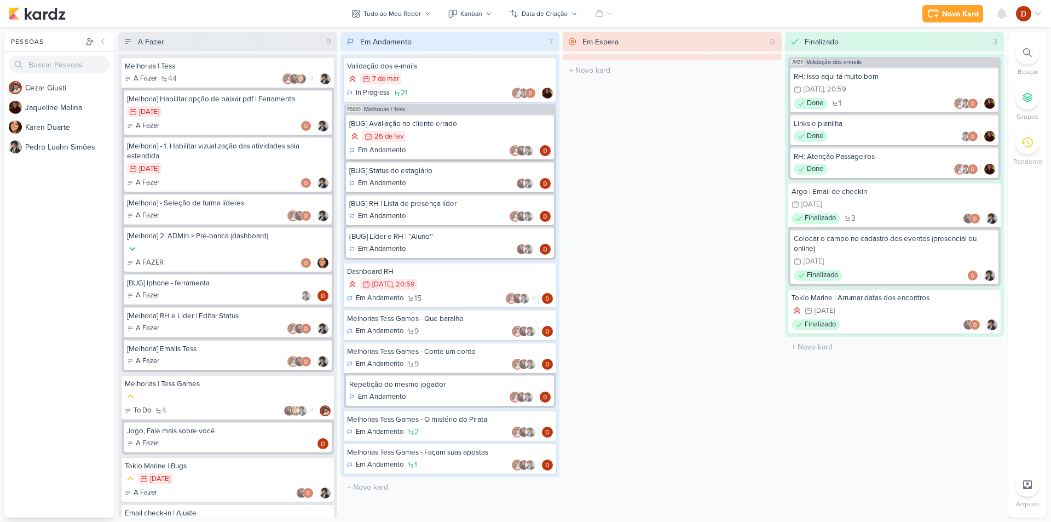
click at [472, 135] on div "26/2 [DATE]" at bounding box center [449, 137] width 201 height 12
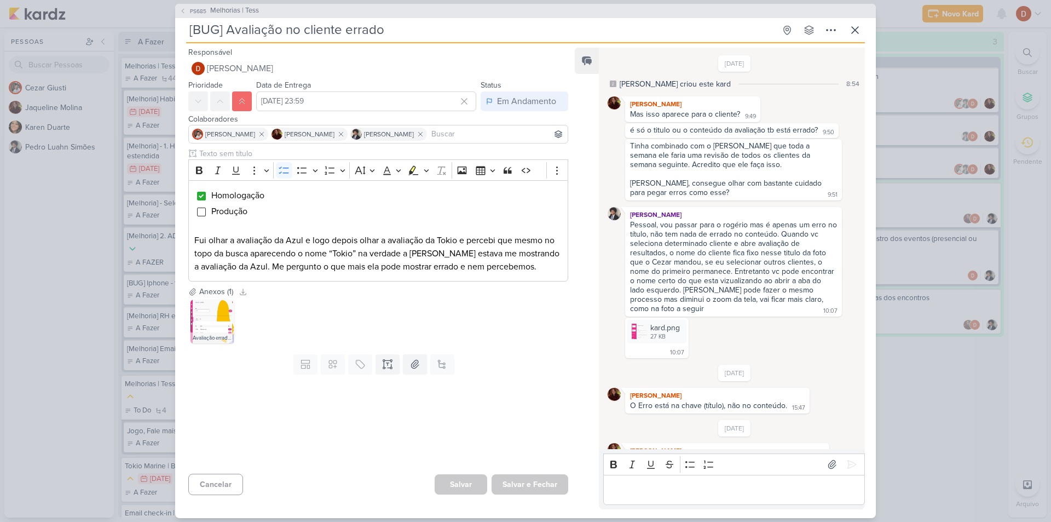
scroll to position [366, 0]
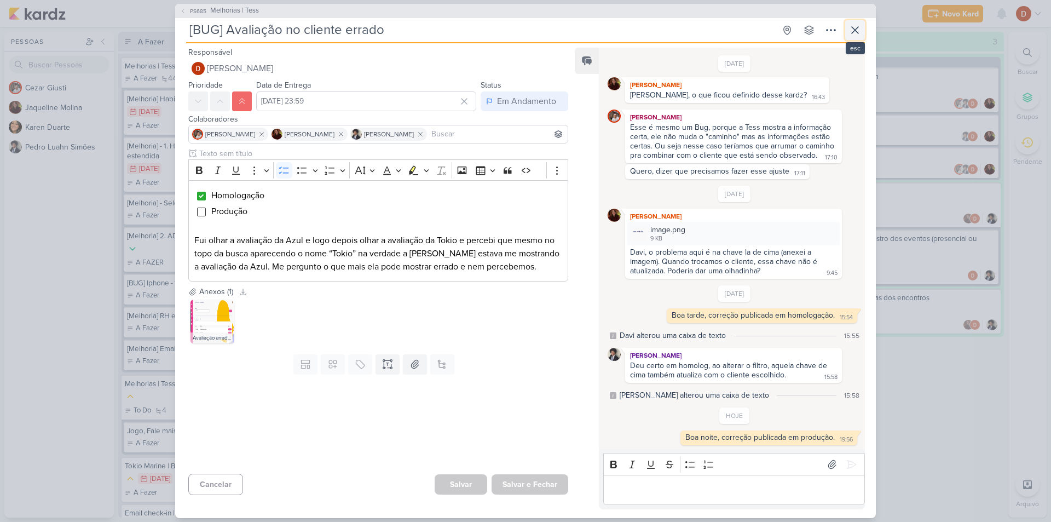
click at [853, 24] on icon at bounding box center [854, 30] width 13 height 13
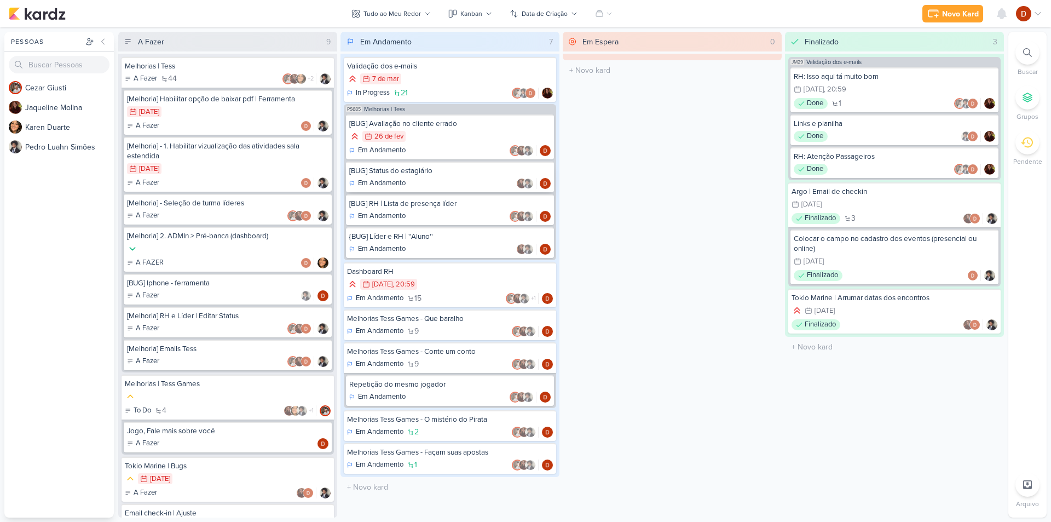
click at [415, 180] on div "Em Andamento" at bounding box center [449, 183] width 201 height 11
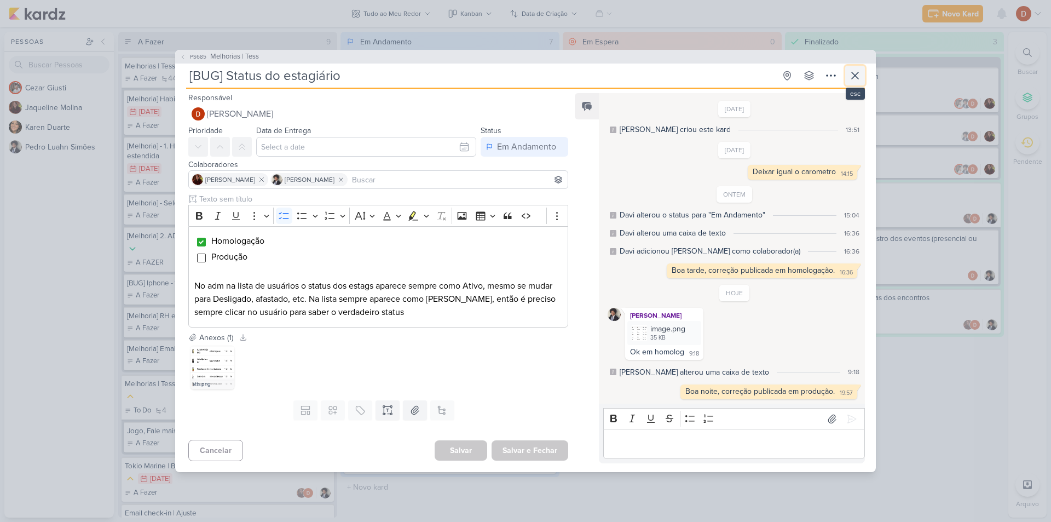
click at [855, 81] on icon at bounding box center [854, 75] width 13 height 13
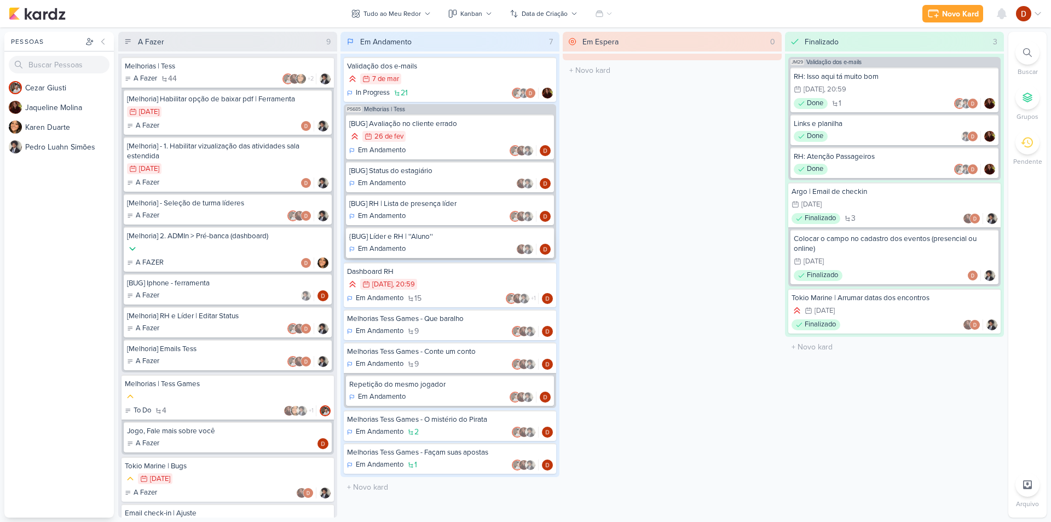
click at [453, 233] on div "{BUG] Líder e RH | ''Aluno''" at bounding box center [449, 237] width 201 height 10
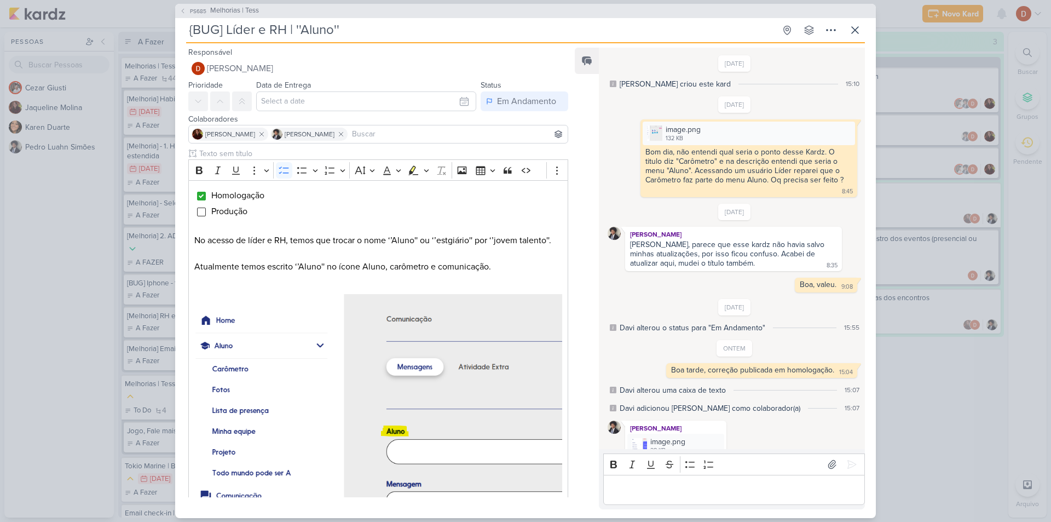
scroll to position [141, 0]
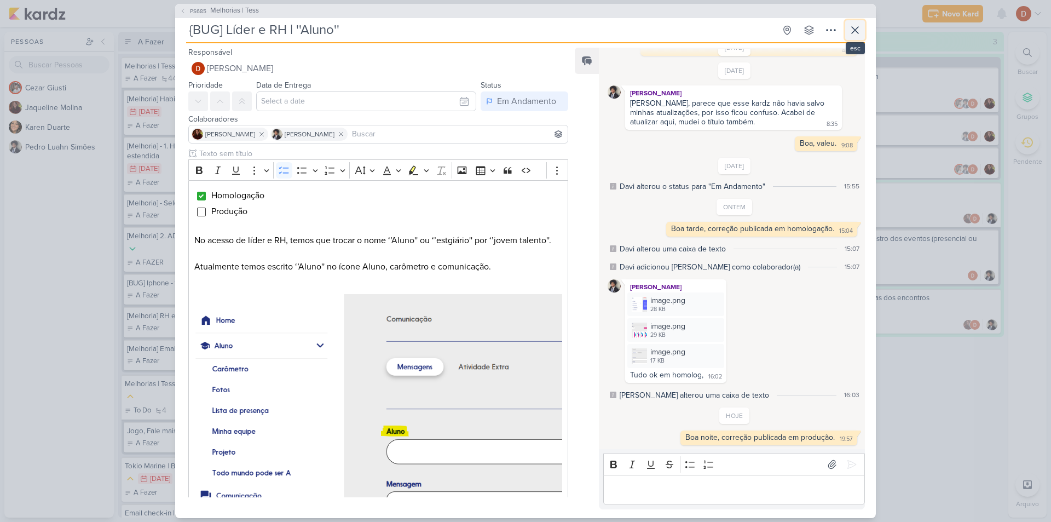
click at [856, 36] on icon at bounding box center [854, 30] width 13 height 13
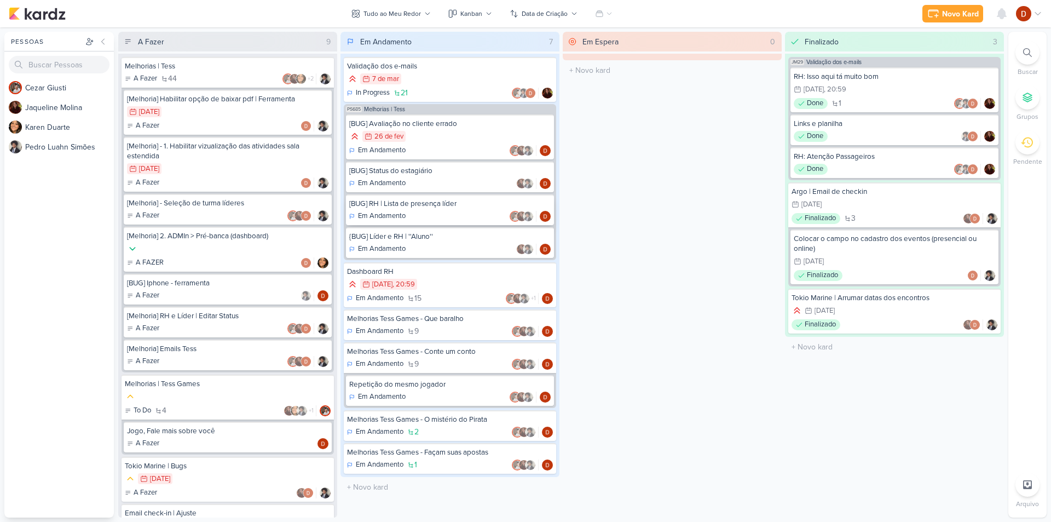
click at [446, 208] on div "[BUG] RH | Lista de presença líder" at bounding box center [449, 204] width 201 height 10
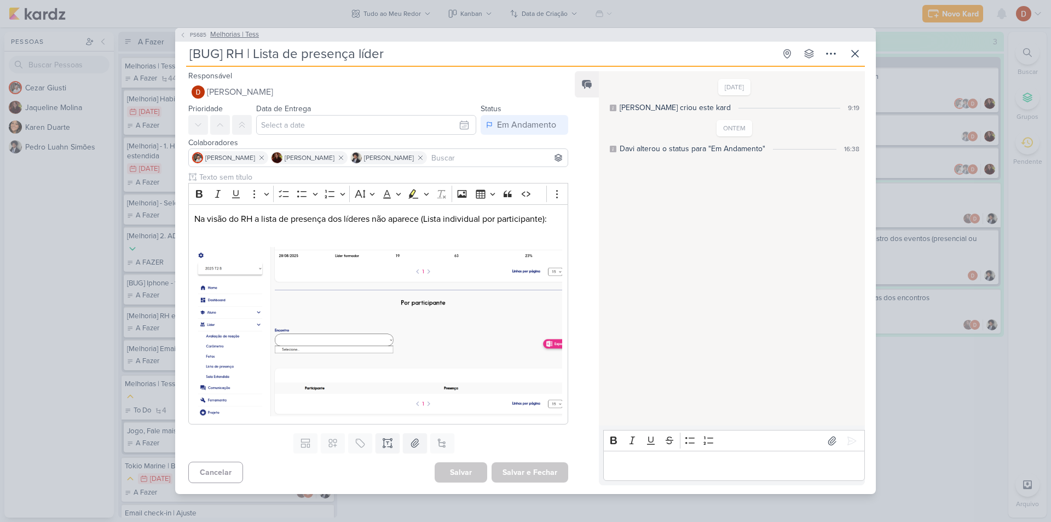
click at [186, 32] on icon at bounding box center [183, 35] width 7 height 7
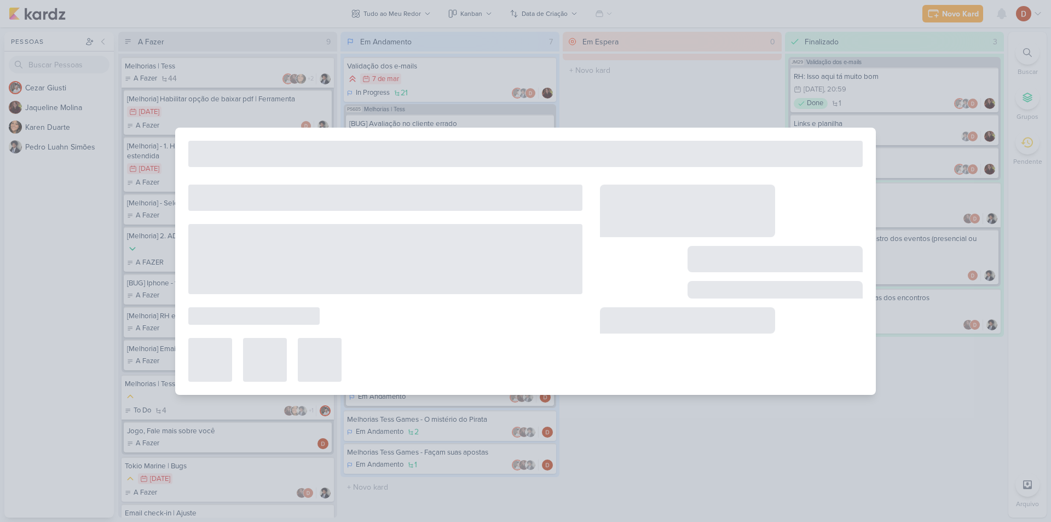
type input "Melhorias | Tess"
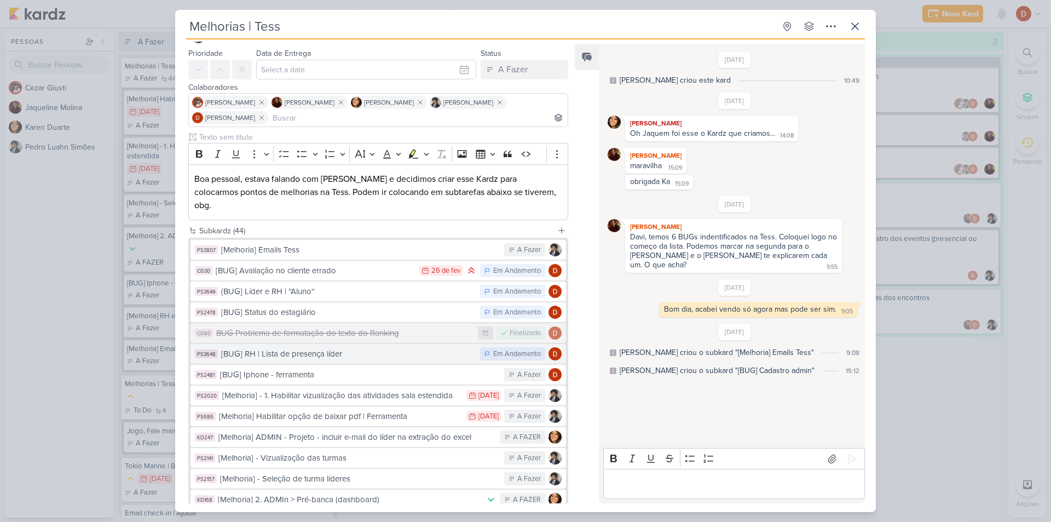
scroll to position [55, 0]
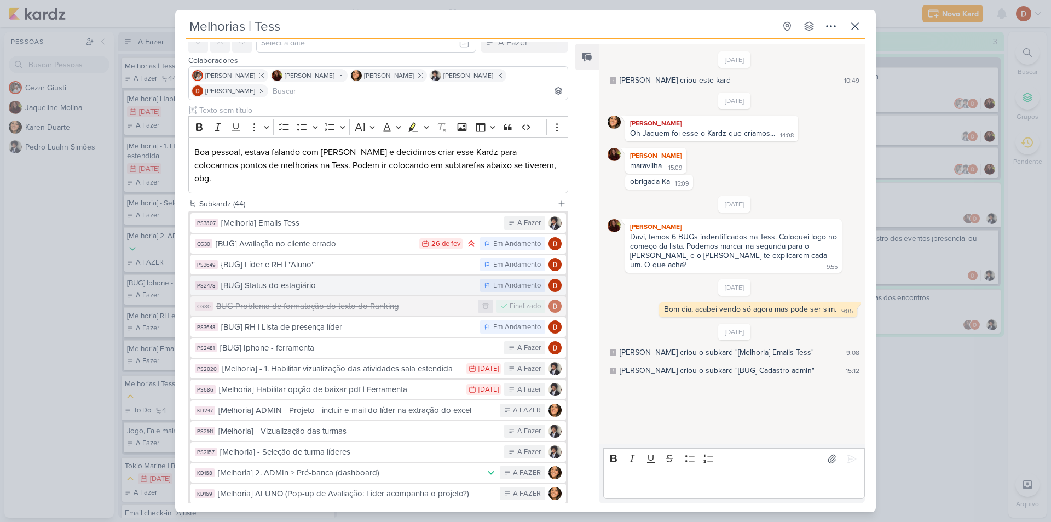
click at [306, 279] on div "[BUG] Status do estagiário" at bounding box center [347, 285] width 253 height 13
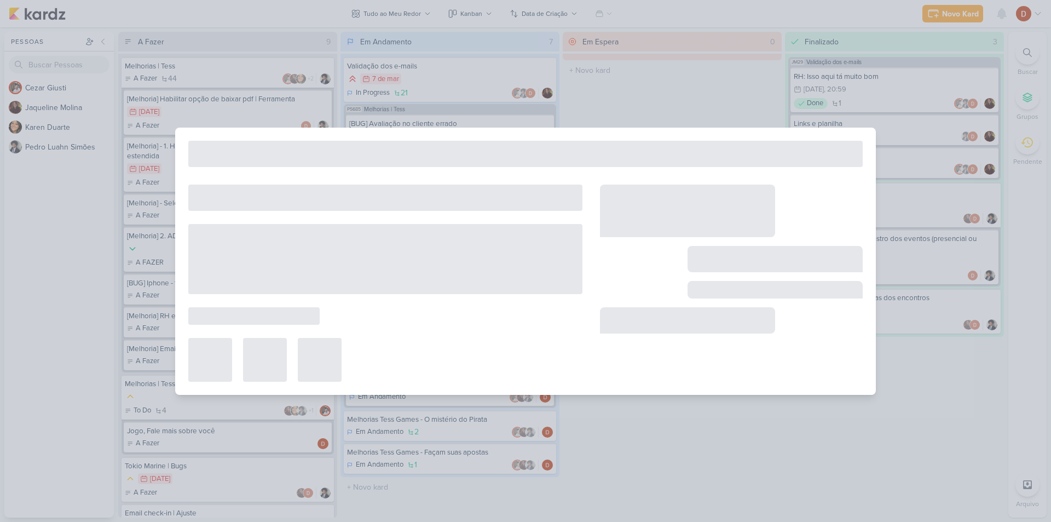
type input "[BUG] Status do estagiário"
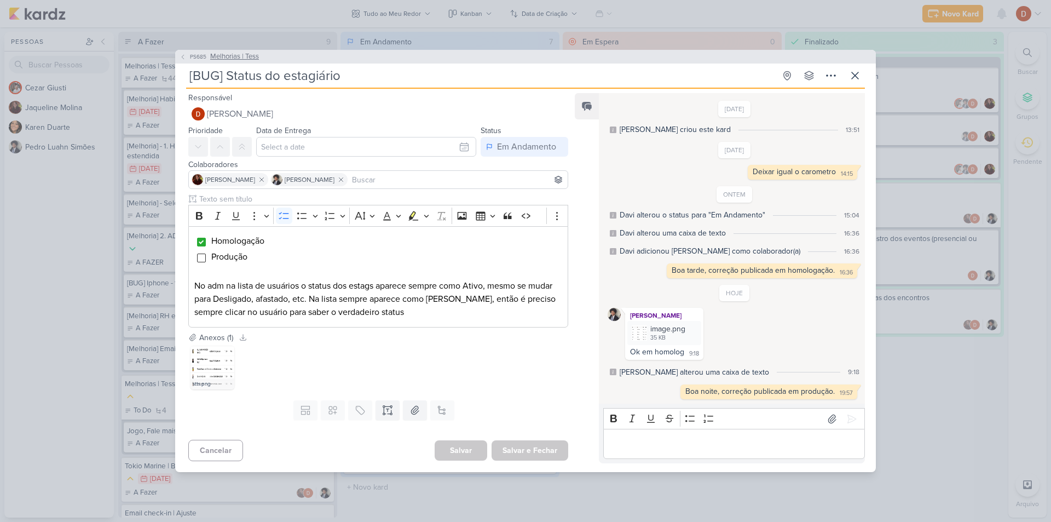
click at [194, 57] on span "PS685" at bounding box center [198, 57] width 20 height 8
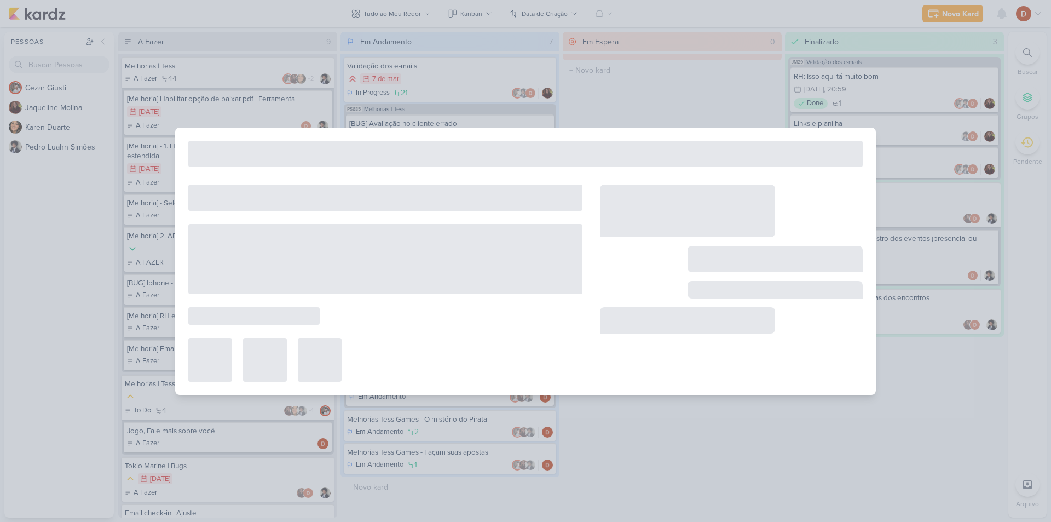
type input "Melhorias | Tess"
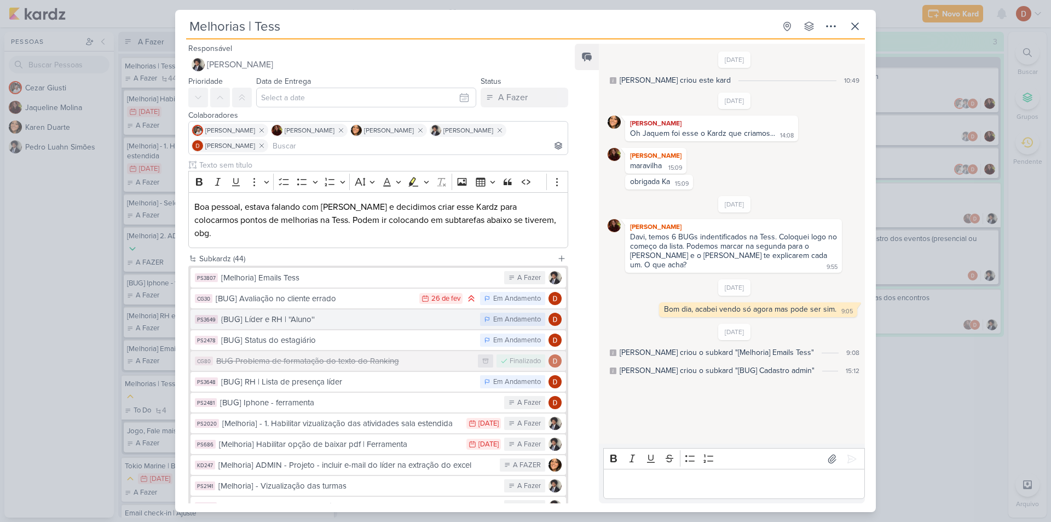
click at [304, 313] on div "{BUG] Líder e RH | ''Aluno''" at bounding box center [347, 319] width 253 height 13
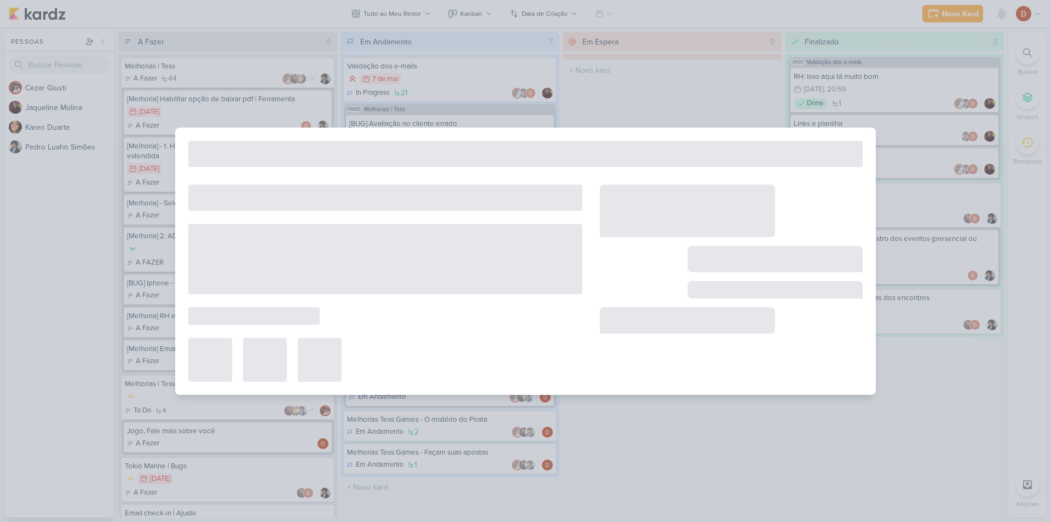
type input "{BUG] Líder e RH | ''Aluno''"
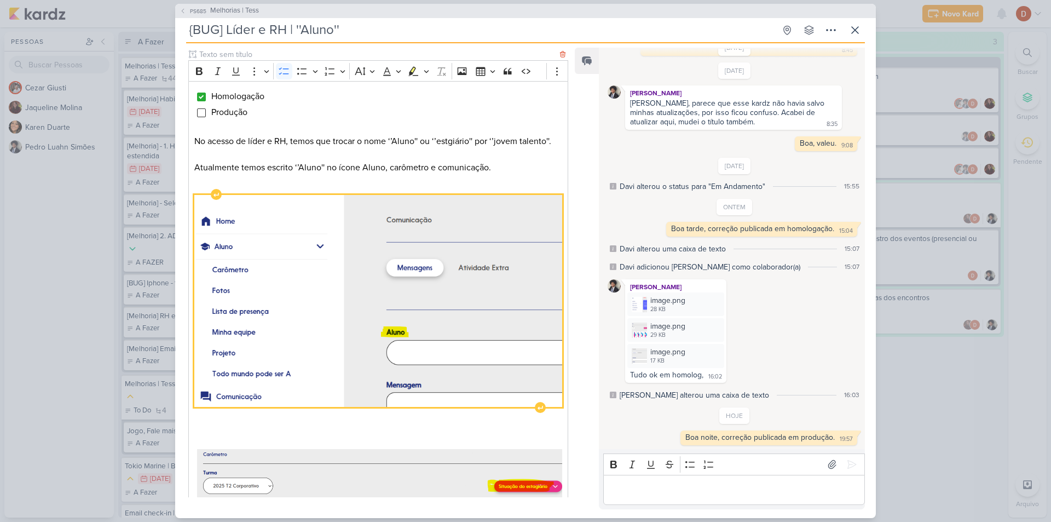
scroll to position [109, 0]
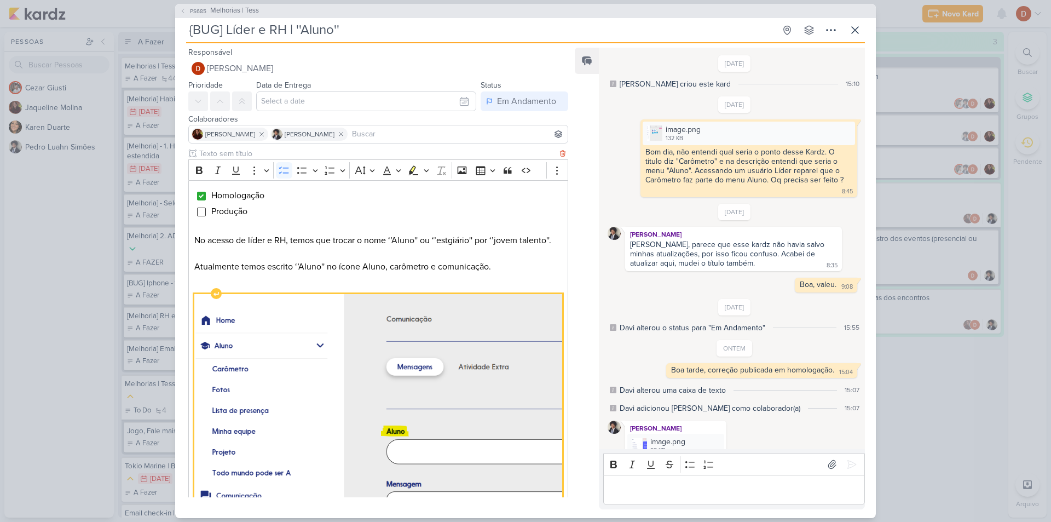
scroll to position [141, 0]
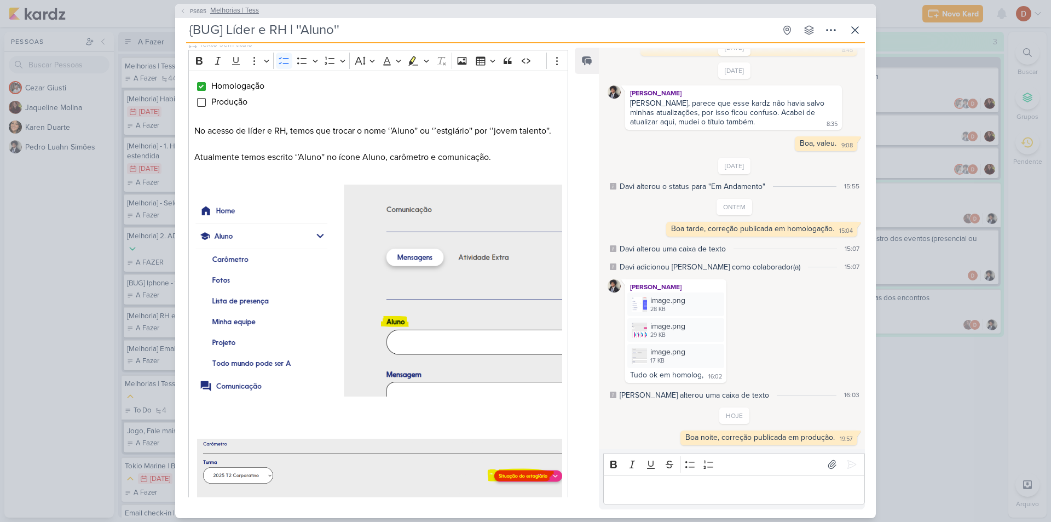
click at [189, 10] on span "PS685" at bounding box center [198, 11] width 20 height 8
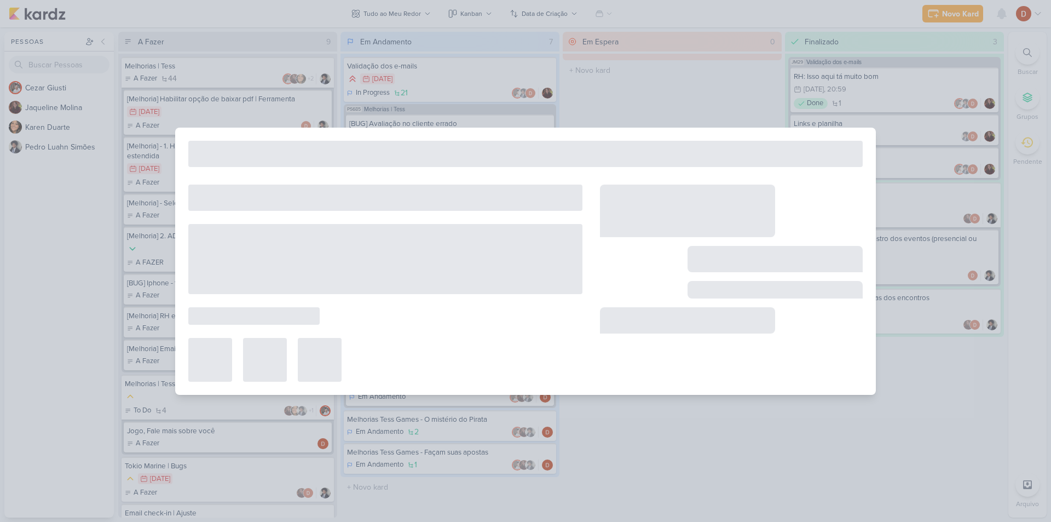
type input "Melhorias | Tess"
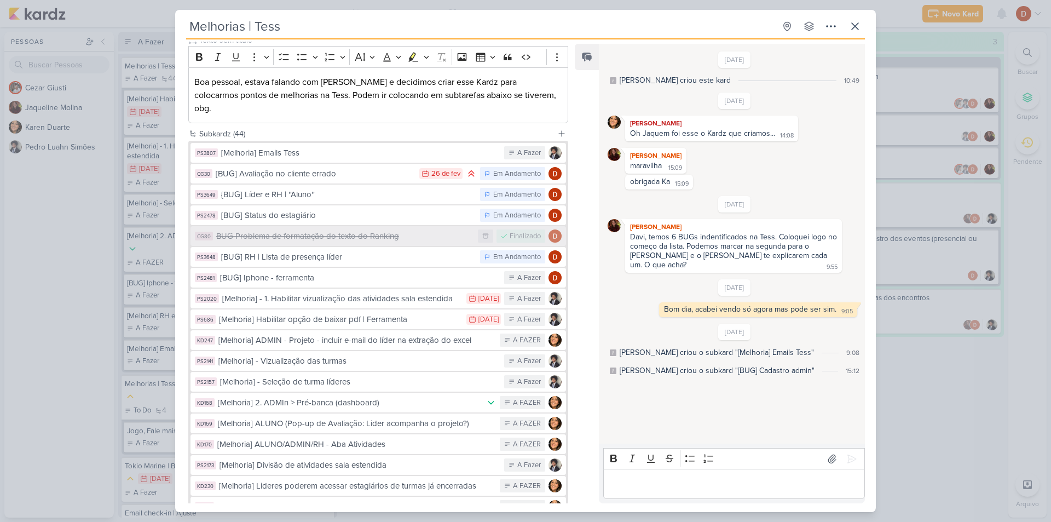
scroll to position [0, 0]
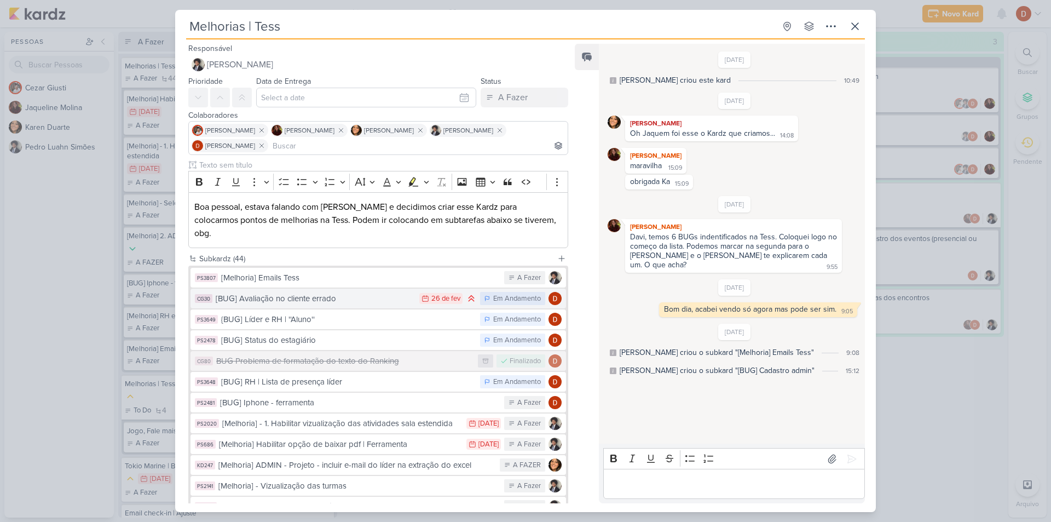
click at [287, 292] on div "[BUG] Avaliação no cliente errado" at bounding box center [315, 298] width 198 height 13
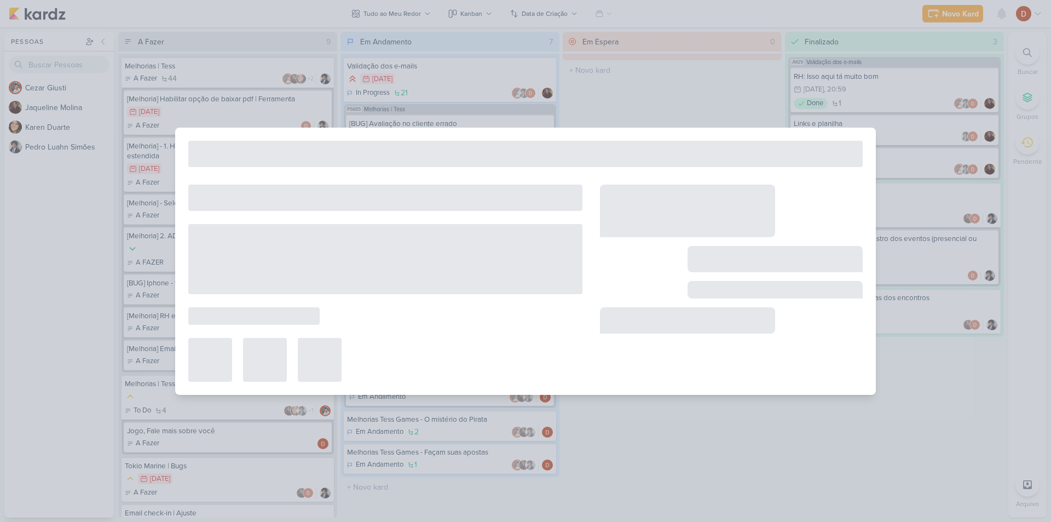
type input "[BUG] Avaliação no cliente errado"
type input "[DATE] 23:59"
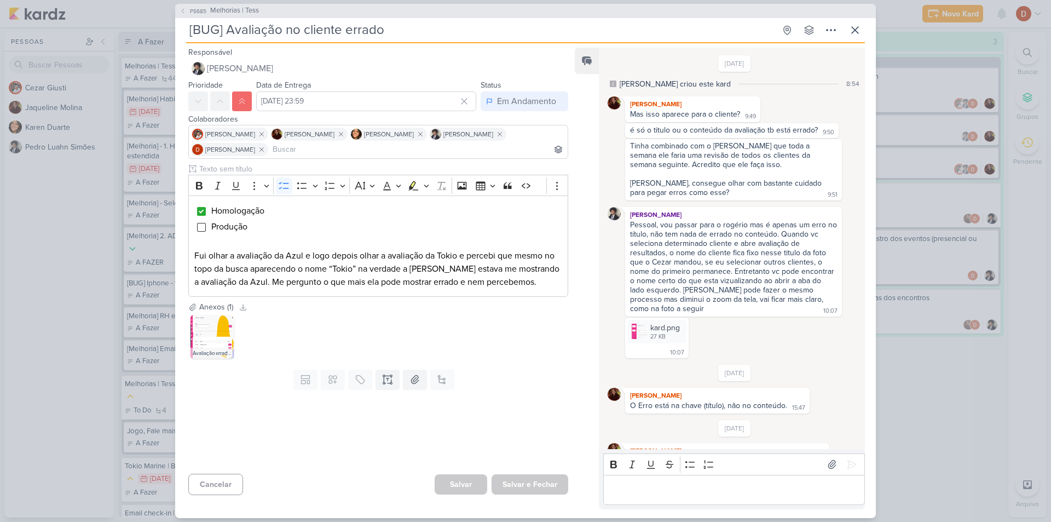
scroll to position [366, 0]
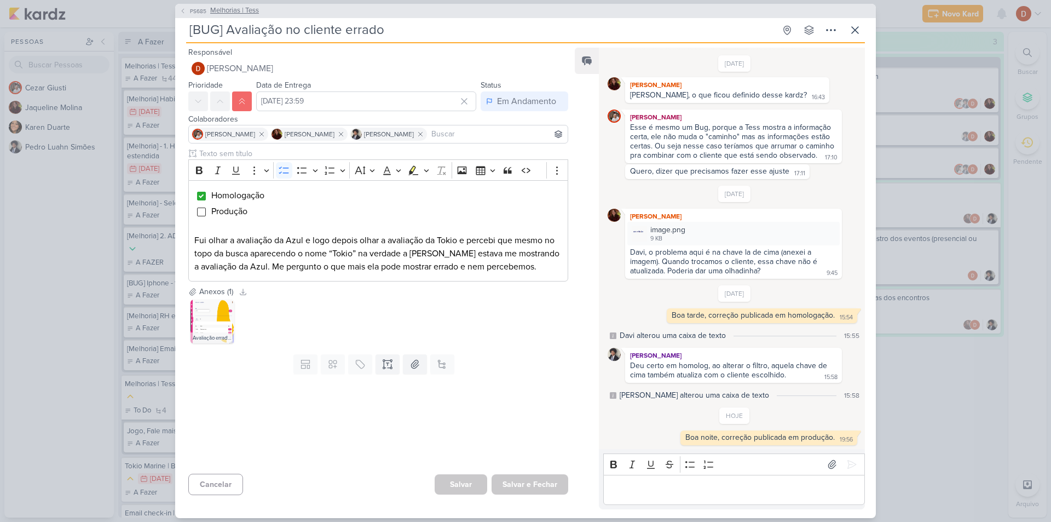
click at [189, 5] on button "PS685 Melhorias | Tess" at bounding box center [219, 10] width 79 height 11
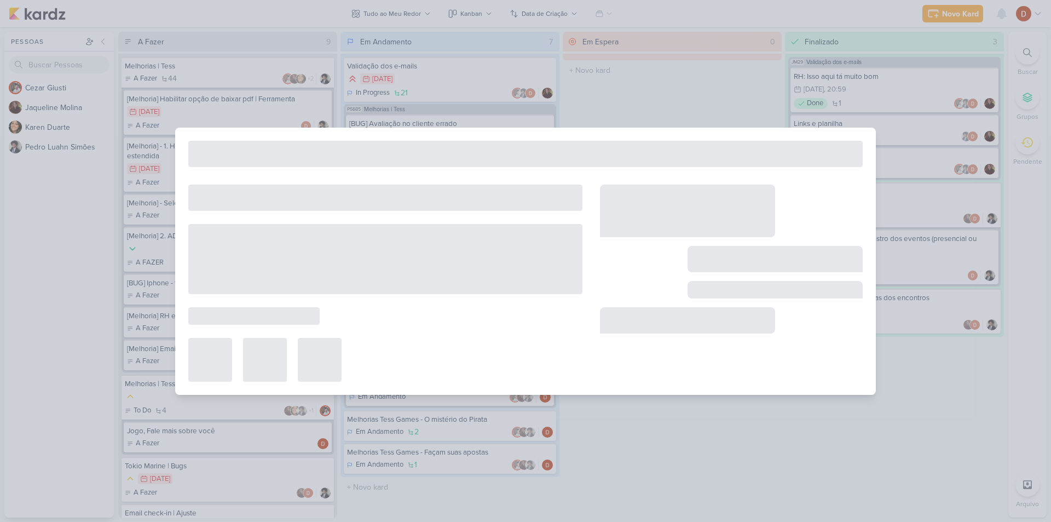
type input "Melhorias | Tess"
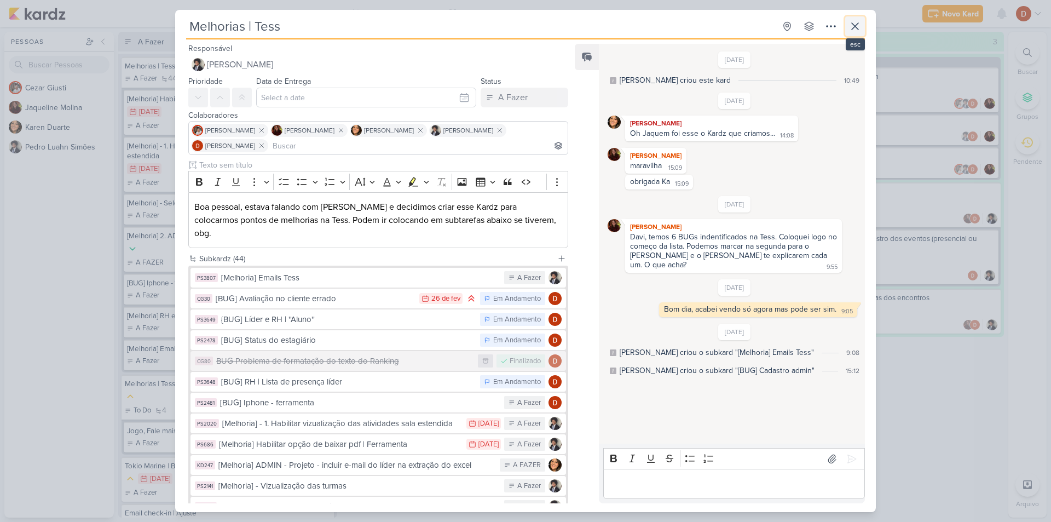
click at [860, 31] on icon at bounding box center [854, 26] width 13 height 13
